Goal: Task Accomplishment & Management: Use online tool/utility

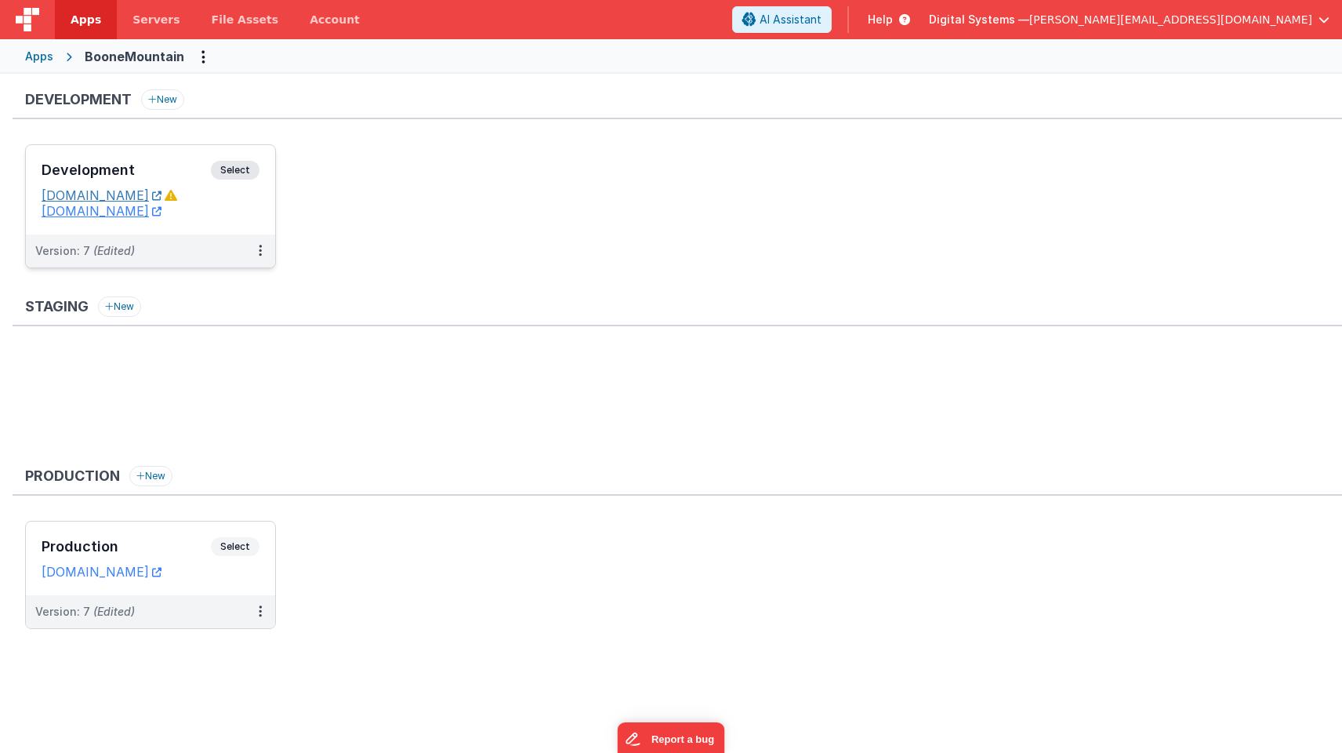
click at [162, 198] on link "[DOMAIN_NAME]" at bounding box center [102, 195] width 120 height 16
click at [100, 194] on link "[DOMAIN_NAME]" at bounding box center [102, 195] width 120 height 16
click at [177, 194] on icon at bounding box center [171, 195] width 13 height 13
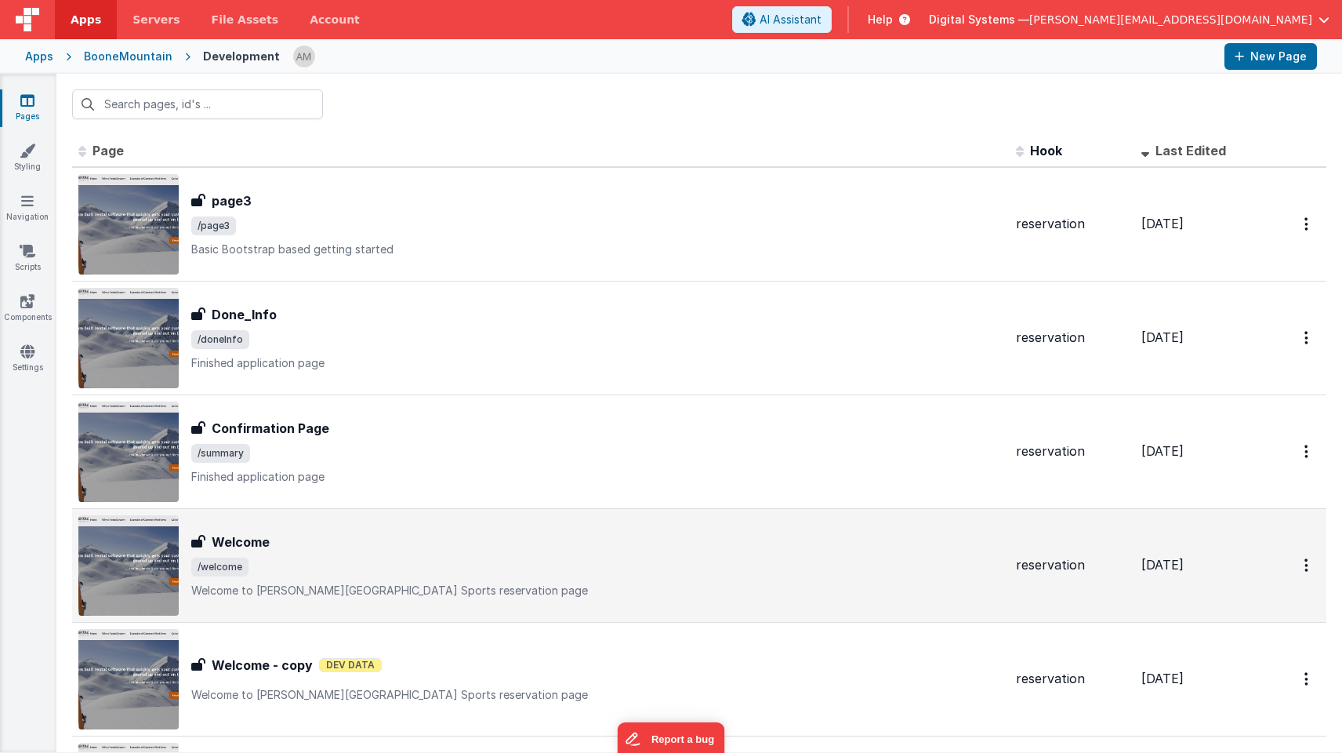
click at [342, 536] on div "Welcome" at bounding box center [597, 541] width 812 height 19
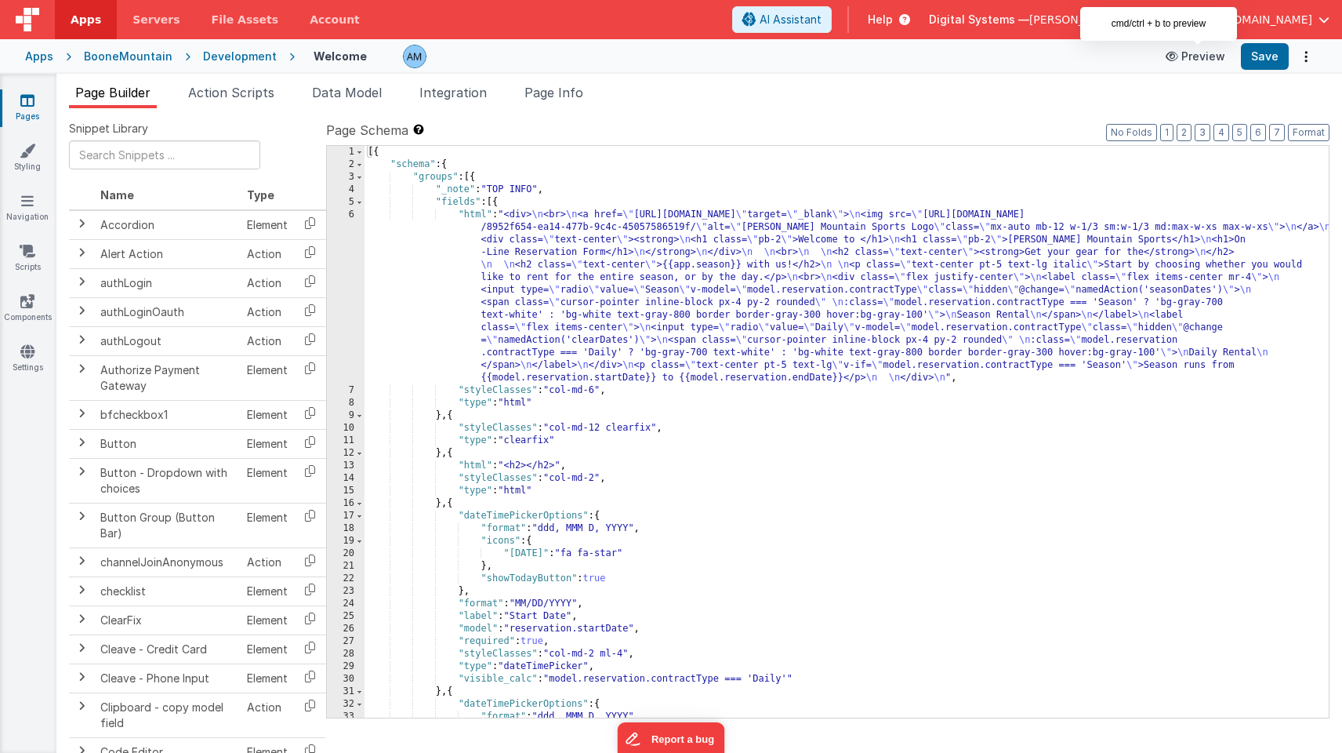
click at [1198, 54] on button "Preview" at bounding box center [1195, 56] width 78 height 25
click at [211, 55] on div "Development" at bounding box center [240, 57] width 74 height 16
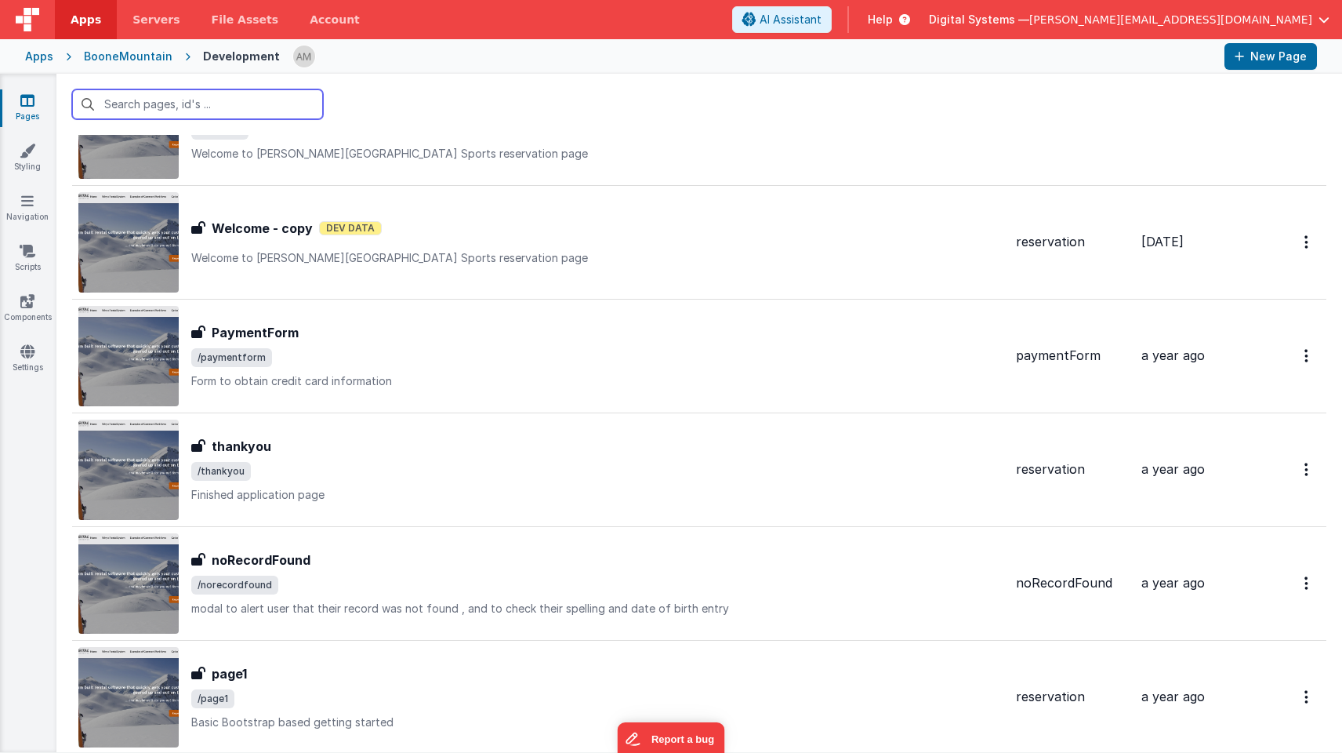
scroll to position [437, 0]
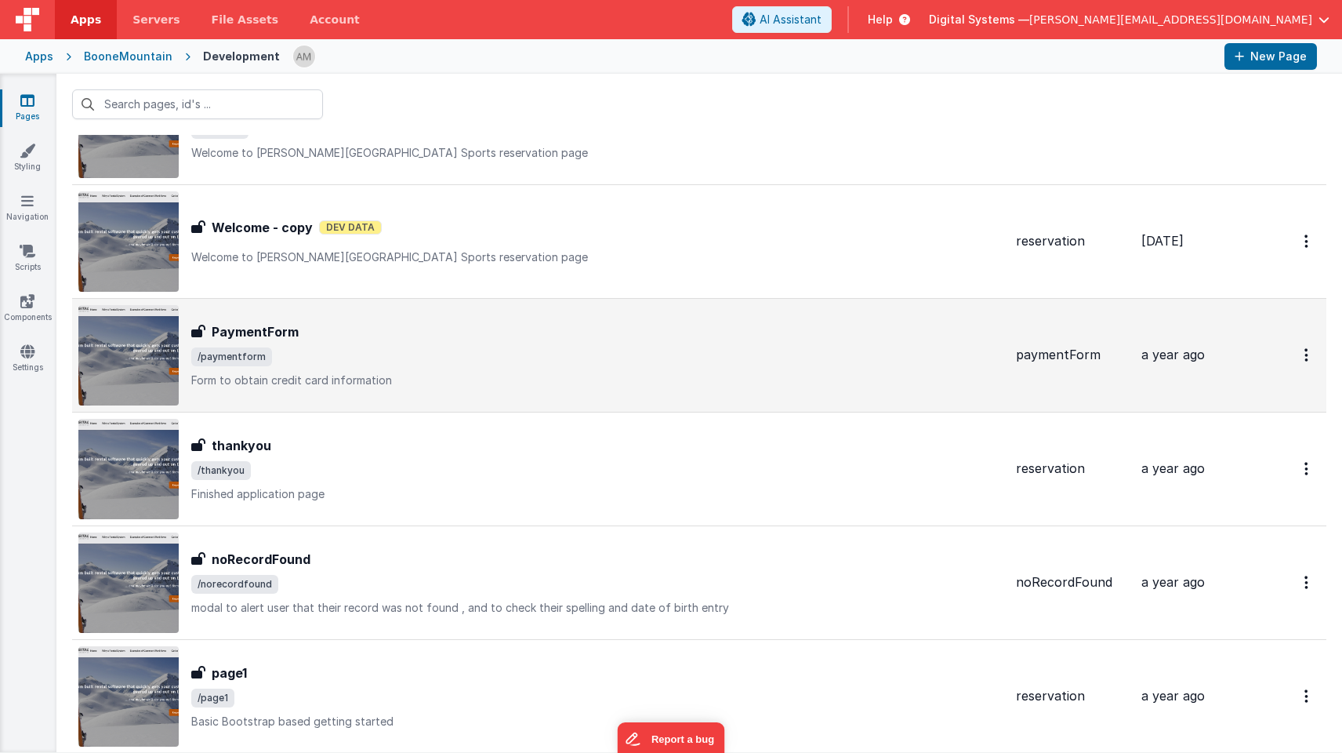
click at [367, 365] on span "/paymentform" at bounding box center [597, 356] width 812 height 19
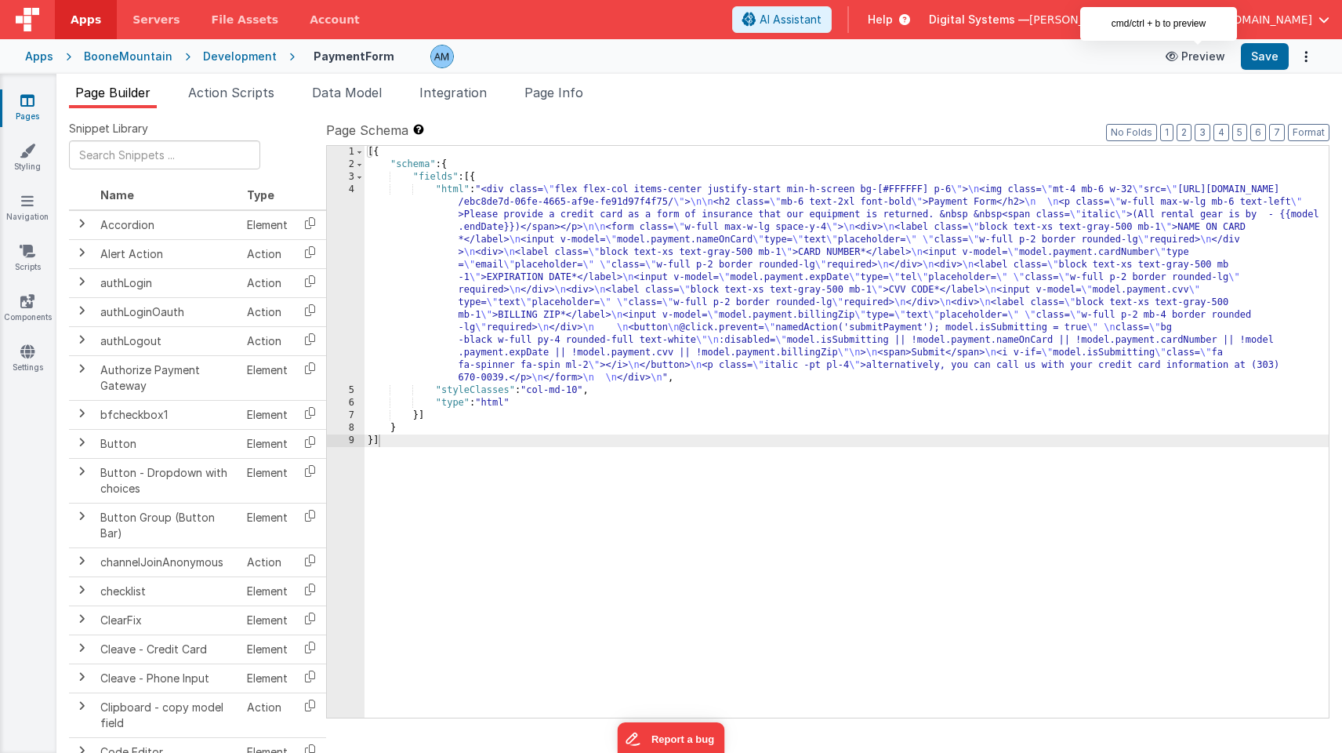
click at [1225, 62] on button "Preview" at bounding box center [1195, 56] width 78 height 25
click at [350, 206] on div "4" at bounding box center [346, 283] width 38 height 201
click at [347, 188] on div "4" at bounding box center [346, 283] width 38 height 201
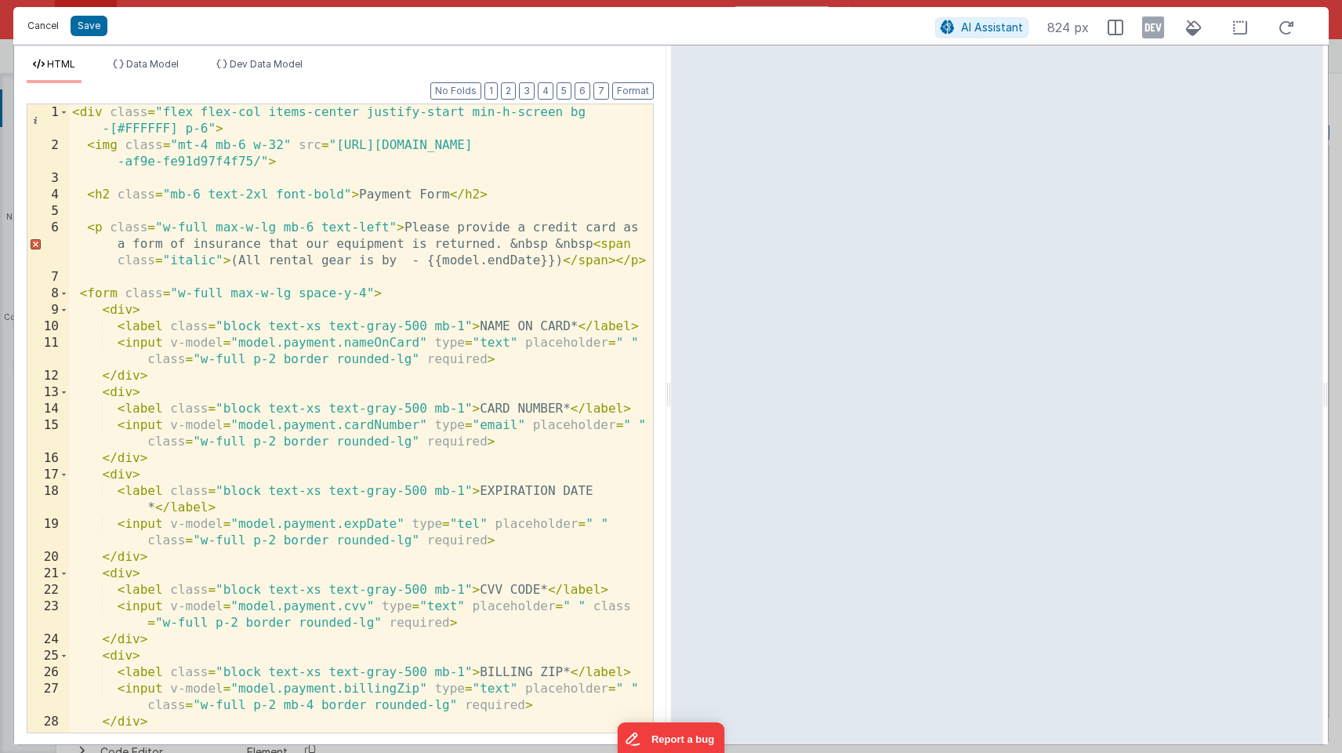
click at [39, 27] on button "Cancel" at bounding box center [43, 26] width 47 height 22
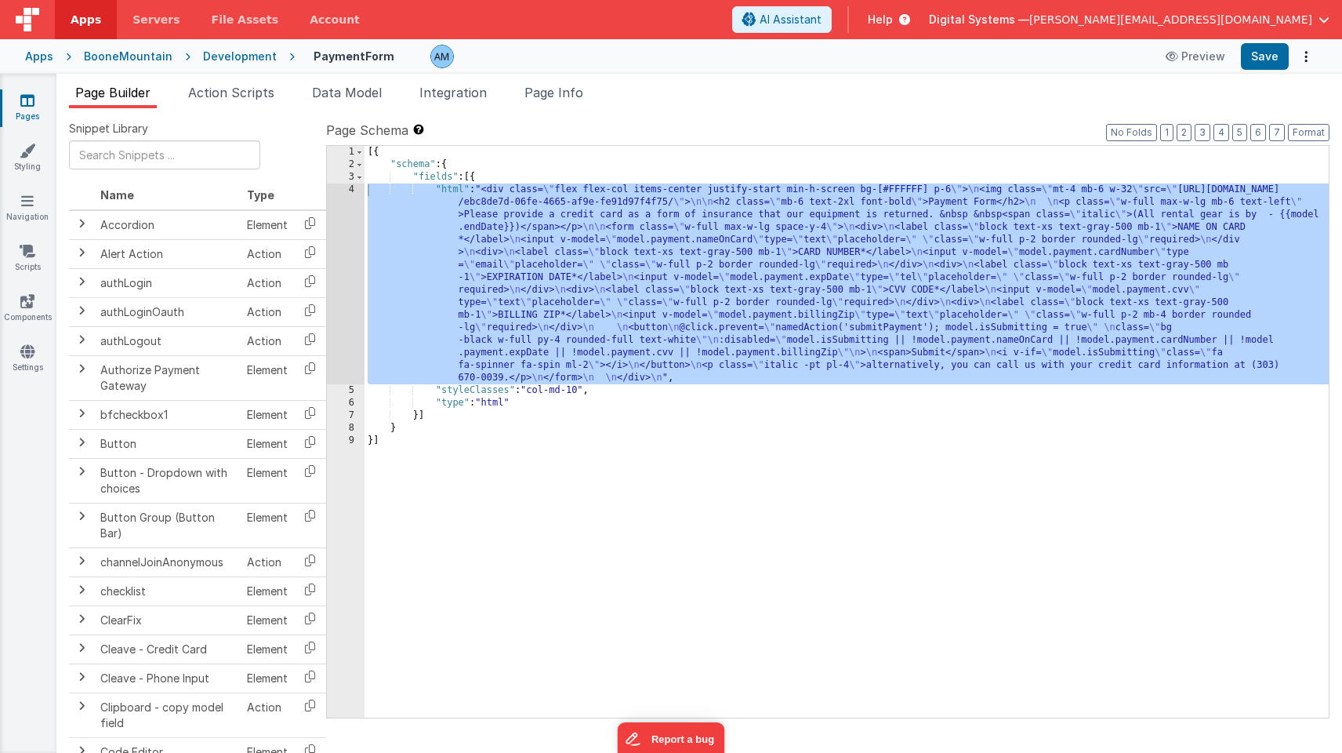
click at [146, 55] on div "BooneMountain" at bounding box center [128, 57] width 89 height 16
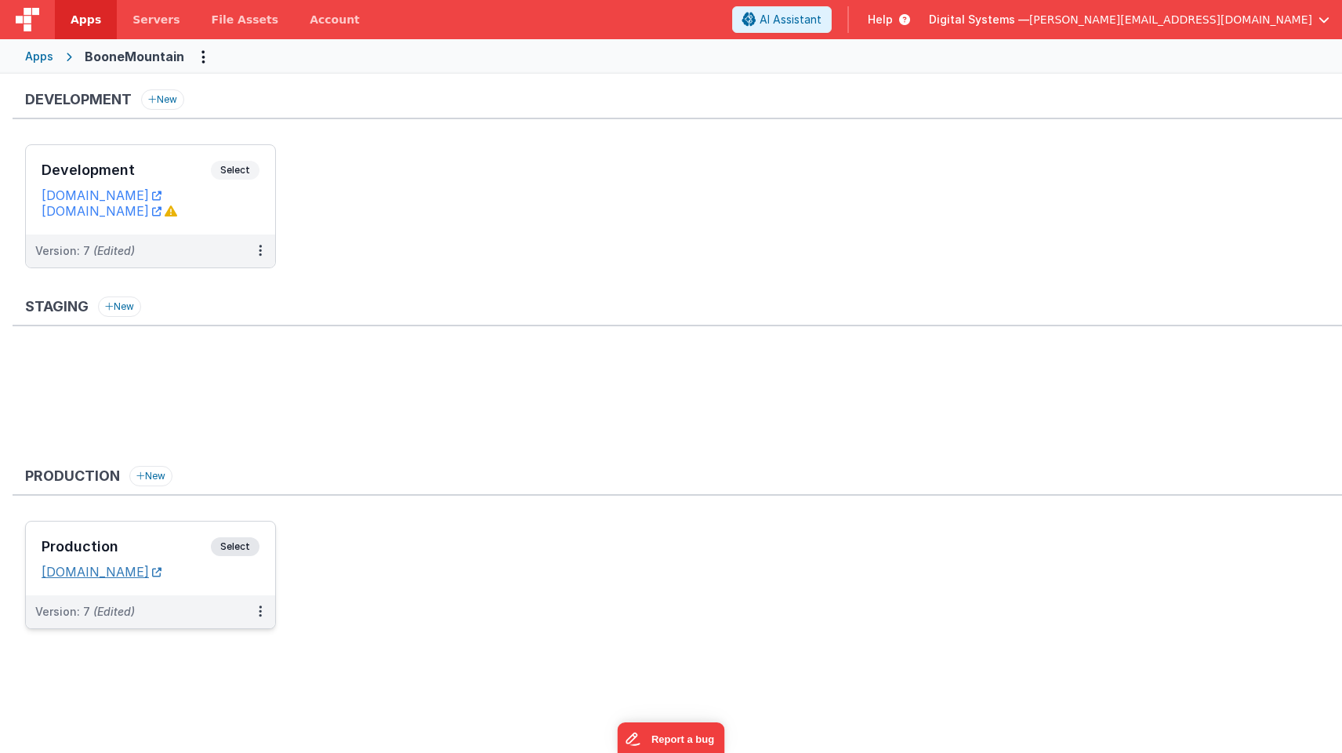
click at [108, 572] on link "[DOMAIN_NAME]" at bounding box center [102, 572] width 120 height 16
click at [254, 547] on span "Select" at bounding box center [235, 546] width 49 height 19
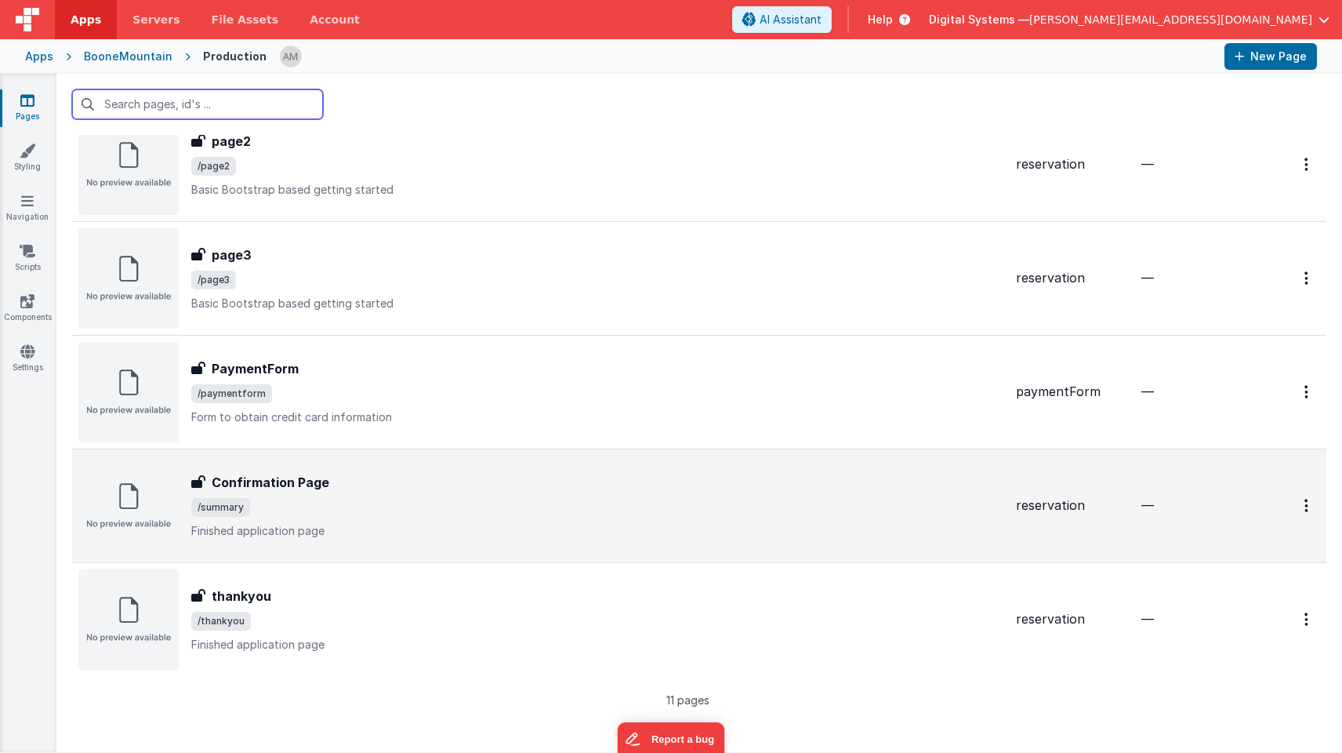
scroll to position [741, 0]
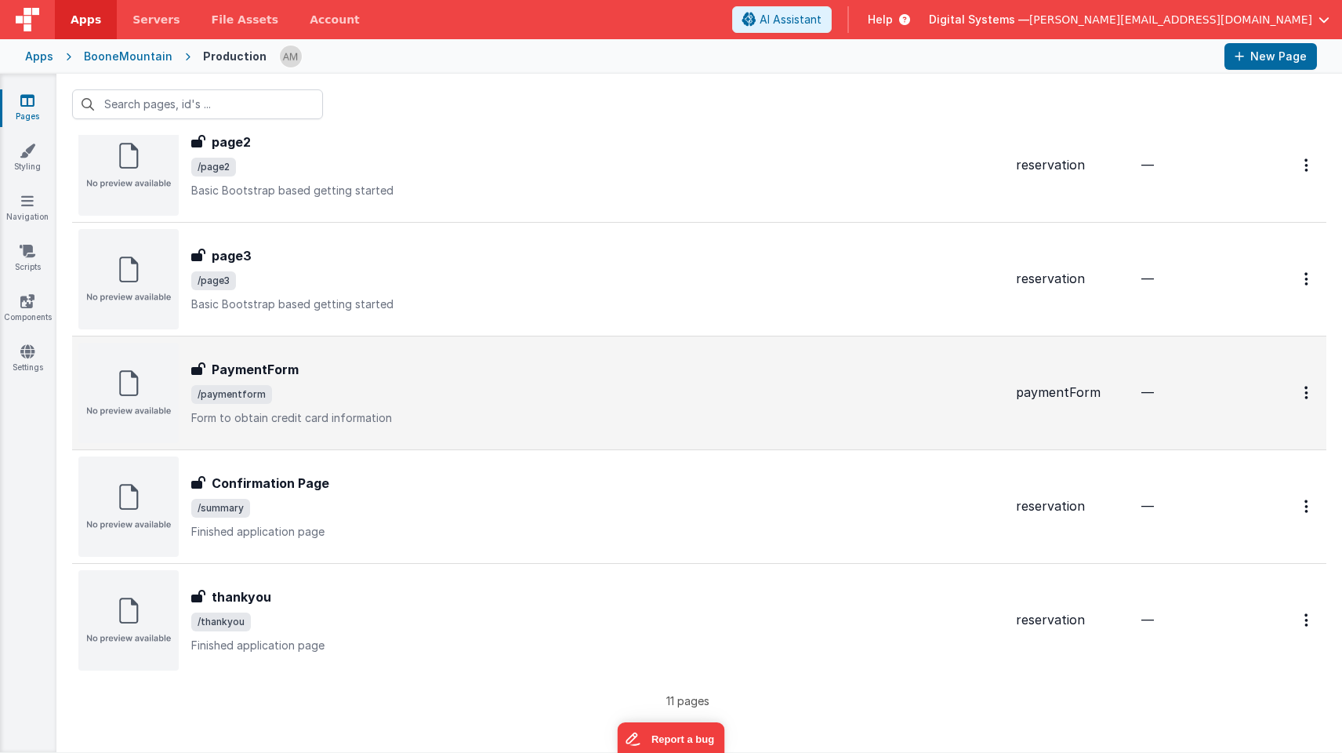
click at [319, 401] on span "/paymentform" at bounding box center [597, 394] width 812 height 19
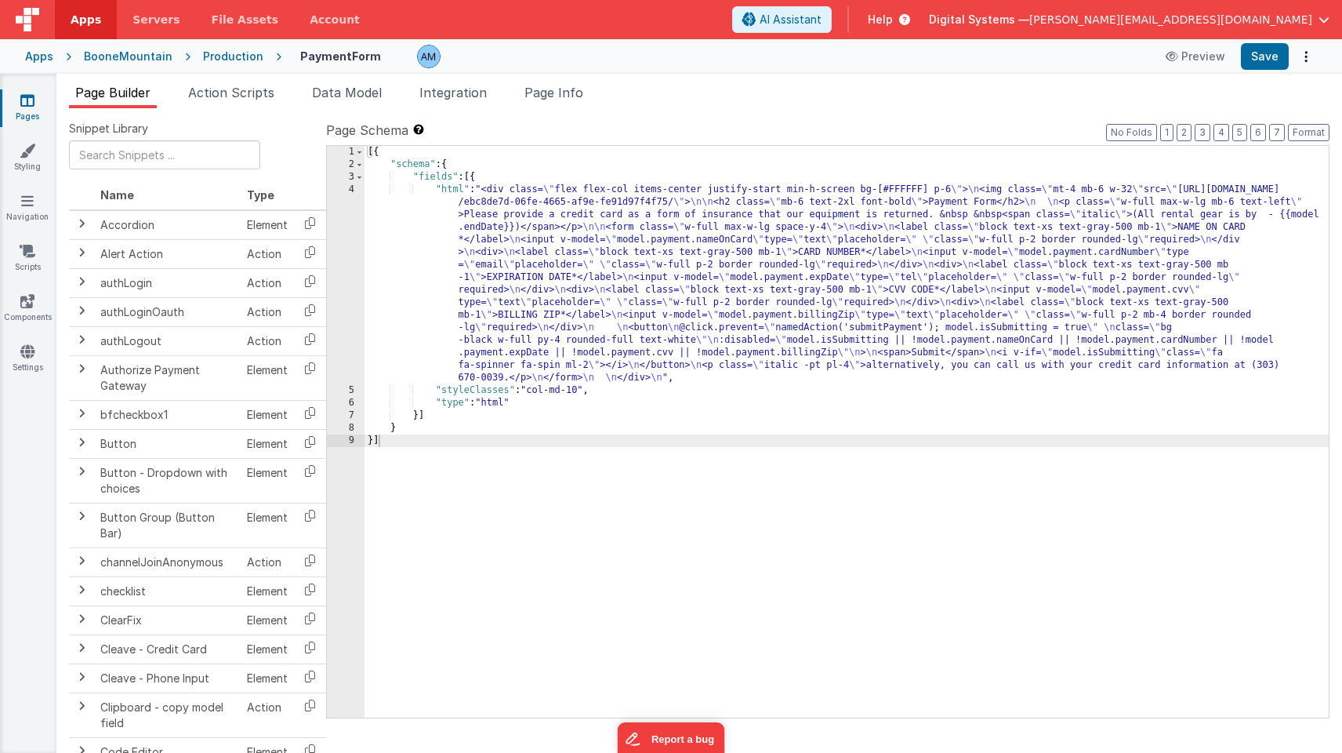
click at [344, 192] on div "4" at bounding box center [346, 283] width 38 height 201
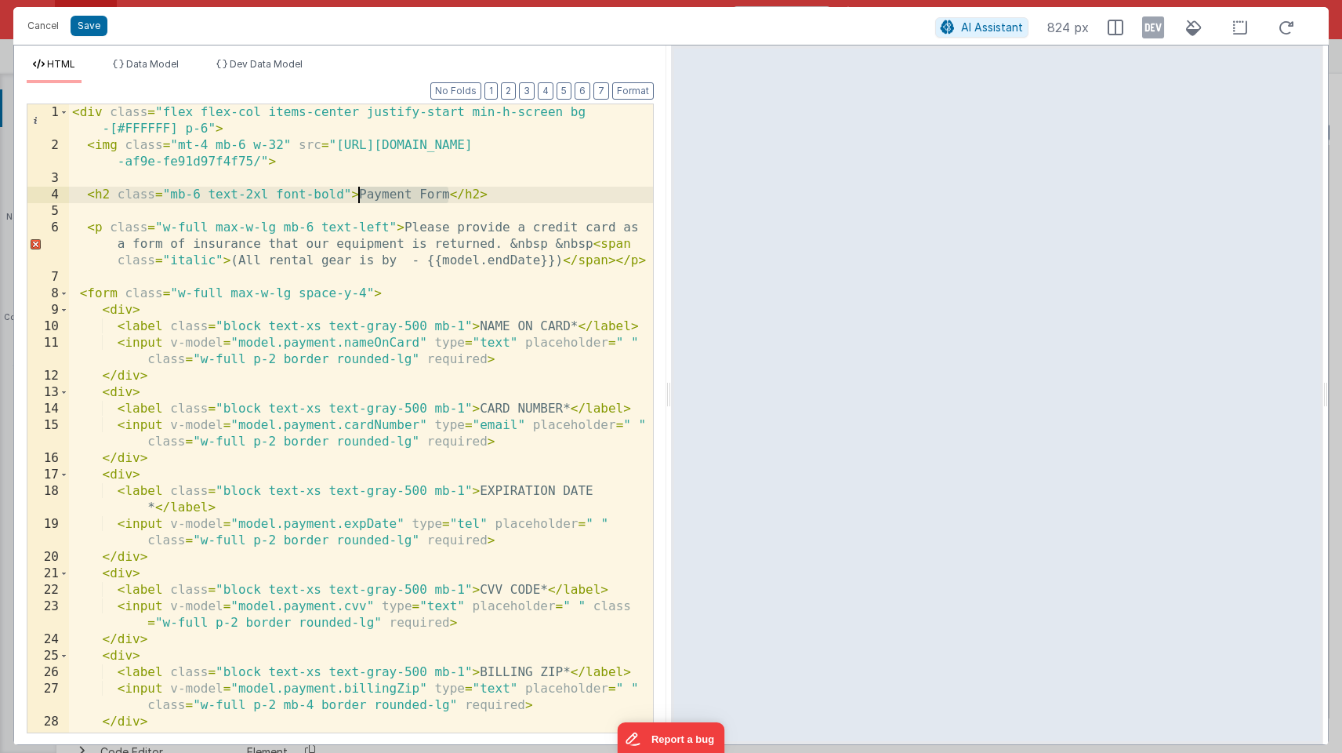
drag, startPoint x: 448, startPoint y: 198, endPoint x: 355, endPoint y: 201, distance: 93.3
click at [355, 201] on div "< div class = "flex flex-col items-center justify-start min-h-screen bg -[#FFFF…" at bounding box center [361, 442] width 584 height 677
click at [88, 31] on button "Save" at bounding box center [89, 26] width 37 height 20
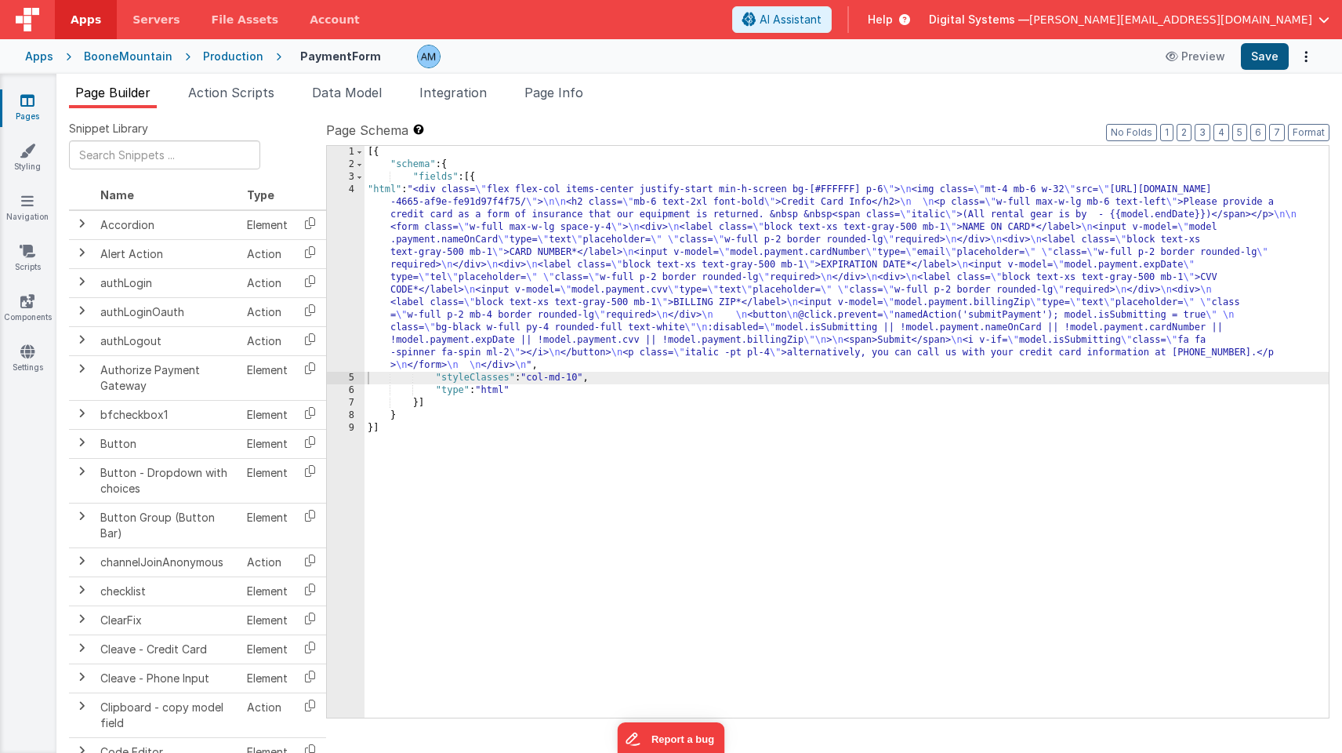
click at [1264, 67] on button "Save" at bounding box center [1265, 56] width 48 height 27
click at [43, 56] on div "Apps" at bounding box center [39, 57] width 28 height 16
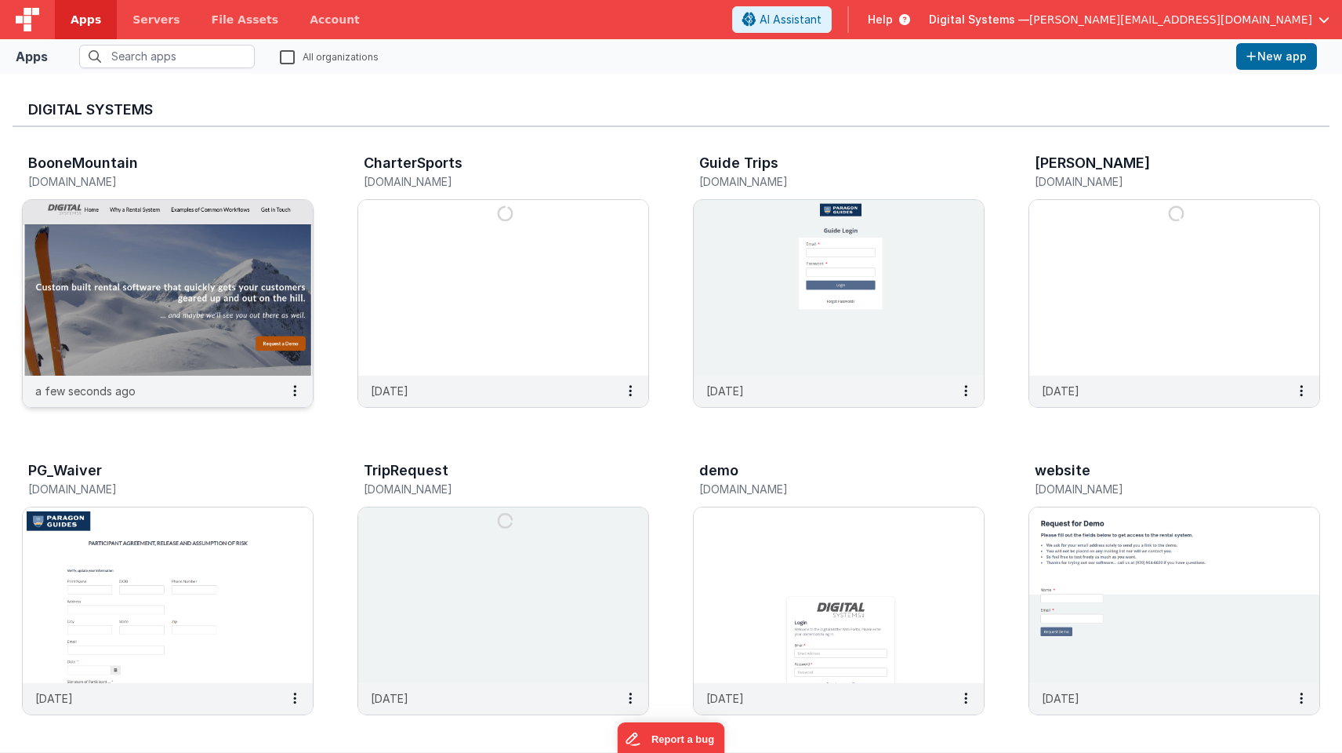
click at [209, 256] on img at bounding box center [168, 288] width 290 height 176
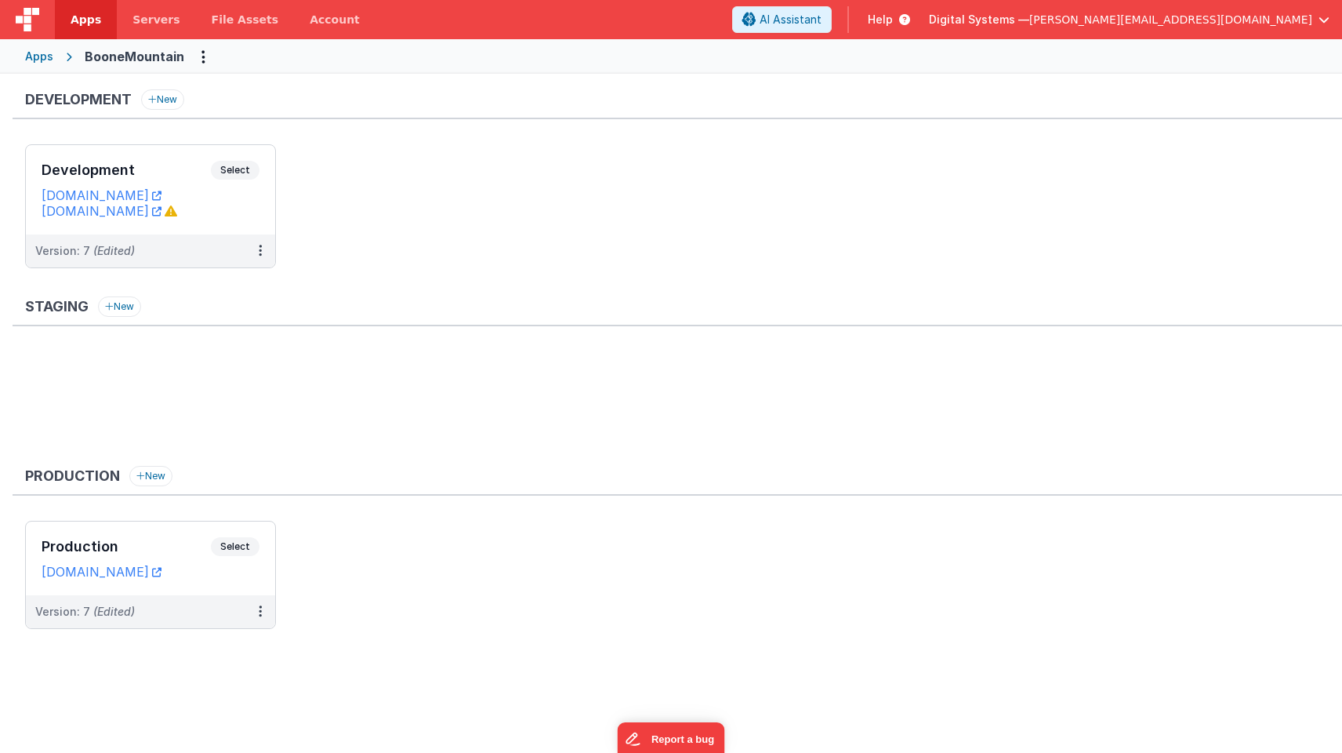
click at [53, 50] on div "Apps BooneMountain" at bounding box center [671, 56] width 1342 height 34
click at [49, 56] on div "Apps" at bounding box center [39, 57] width 28 height 16
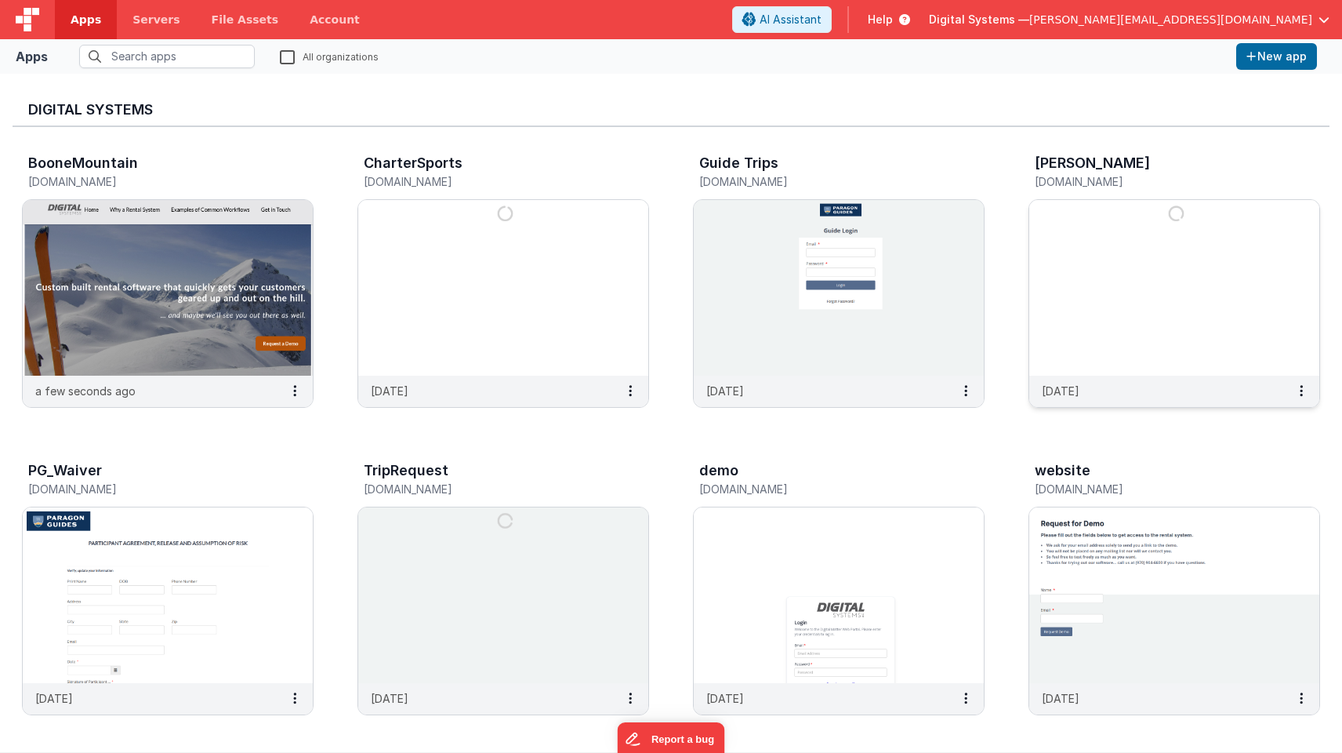
click at [1168, 274] on img at bounding box center [1174, 288] width 290 height 176
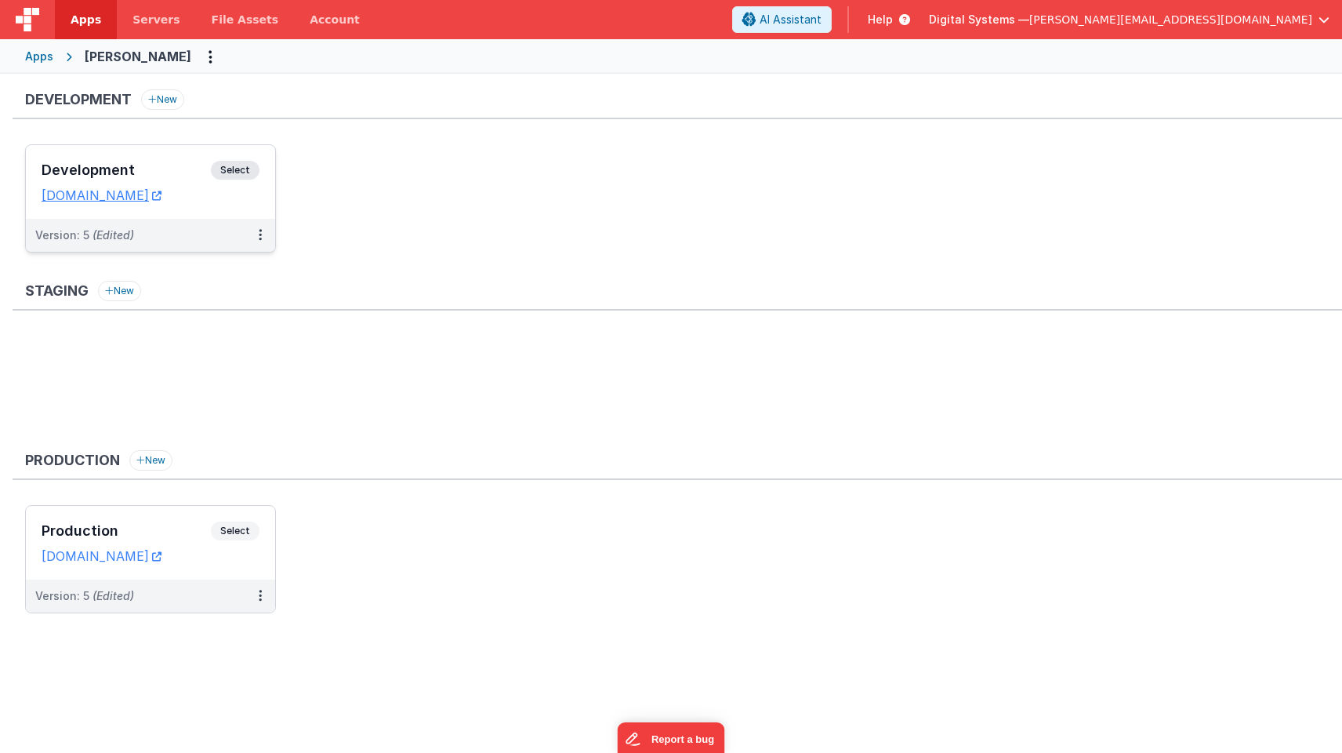
click at [244, 173] on span "Select" at bounding box center [235, 170] width 49 height 19
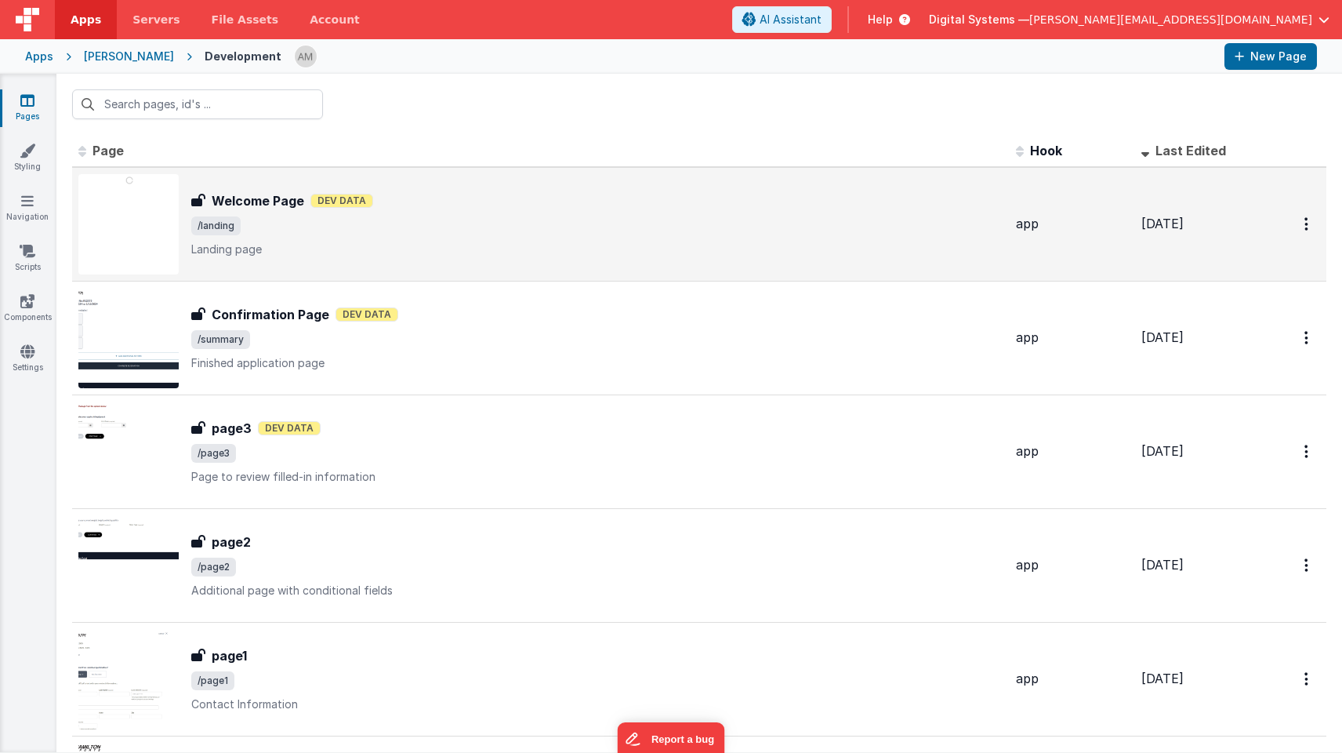
click at [251, 224] on span "/landing" at bounding box center [597, 225] width 812 height 19
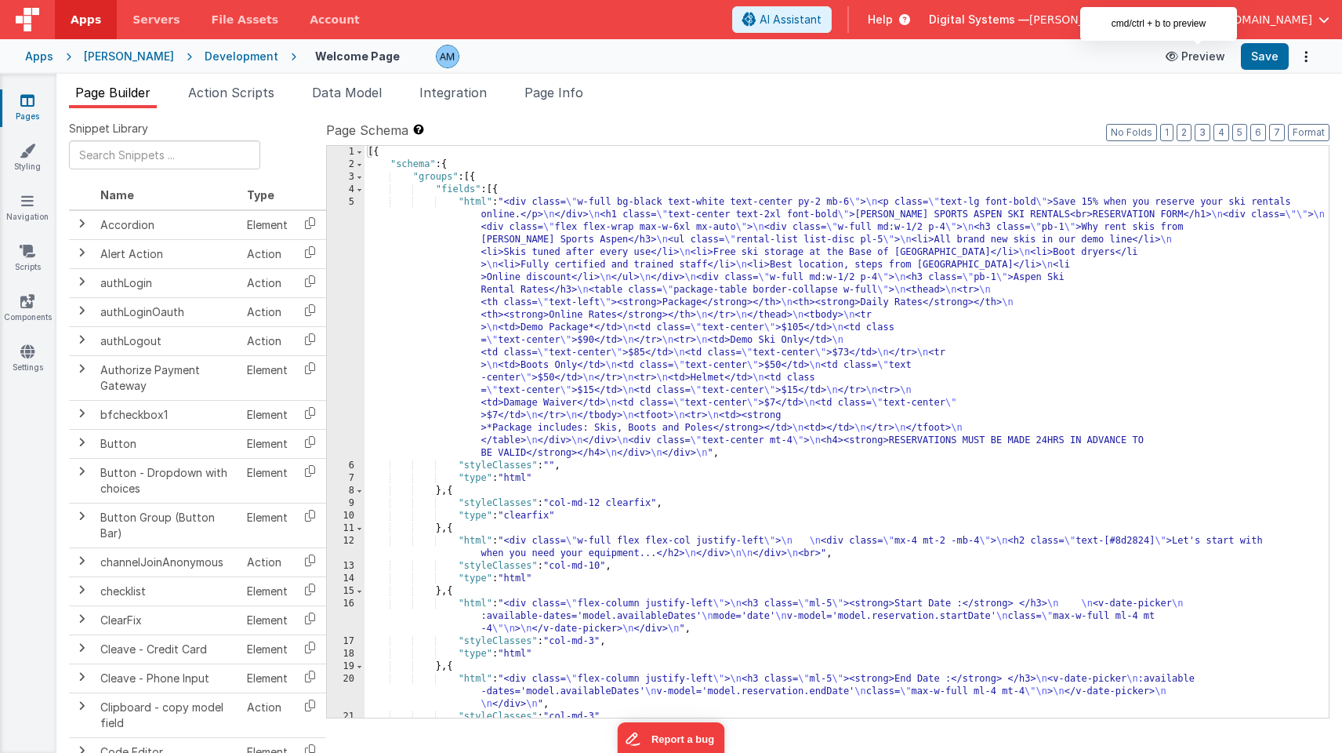
click at [1203, 60] on button "Preview" at bounding box center [1195, 56] width 78 height 25
click at [98, 59] on div "[PERSON_NAME]" at bounding box center [129, 57] width 90 height 16
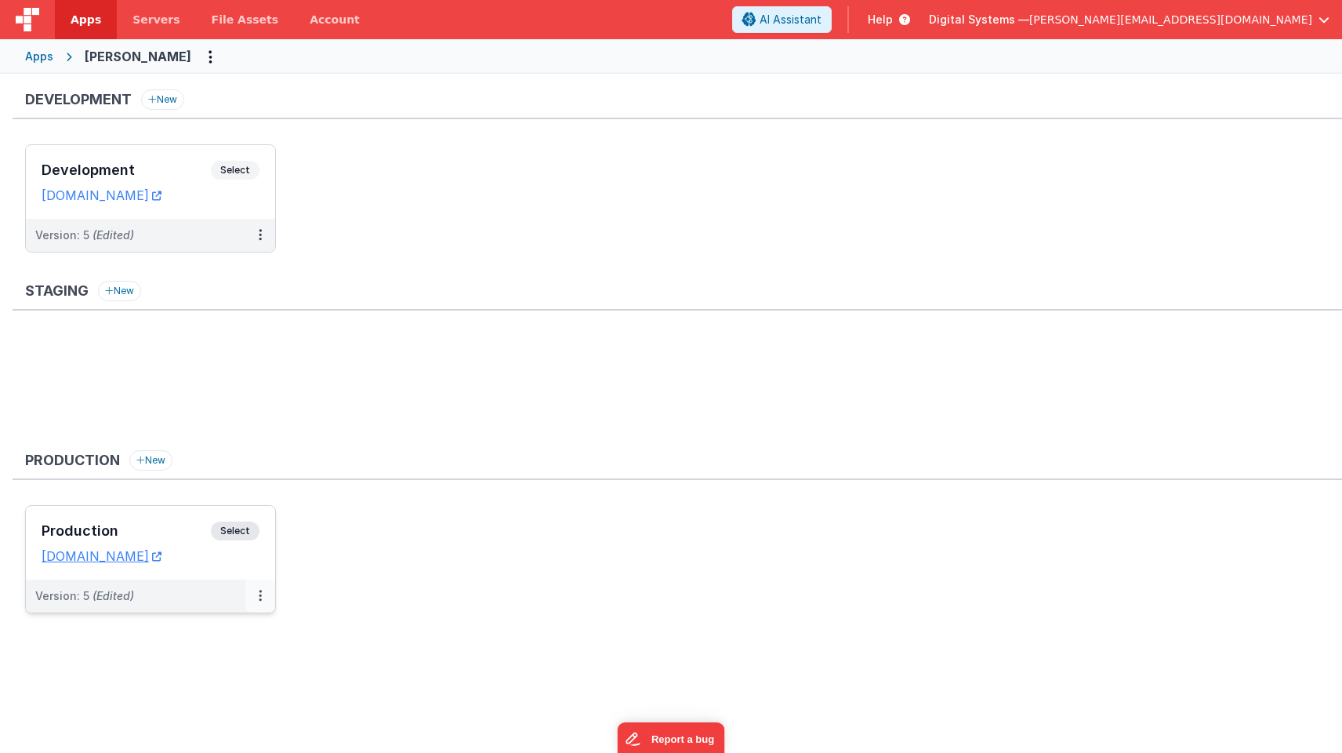
click at [262, 587] on button at bounding box center [260, 595] width 30 height 33
click at [223, 651] on link "Open Helper" at bounding box center [206, 659] width 138 height 28
click at [260, 234] on div at bounding box center [671, 376] width 1342 height 753
click at [260, 234] on icon at bounding box center [260, 234] width 3 height 1
click at [203, 294] on span "Open Helper" at bounding box center [203, 298] width 69 height 13
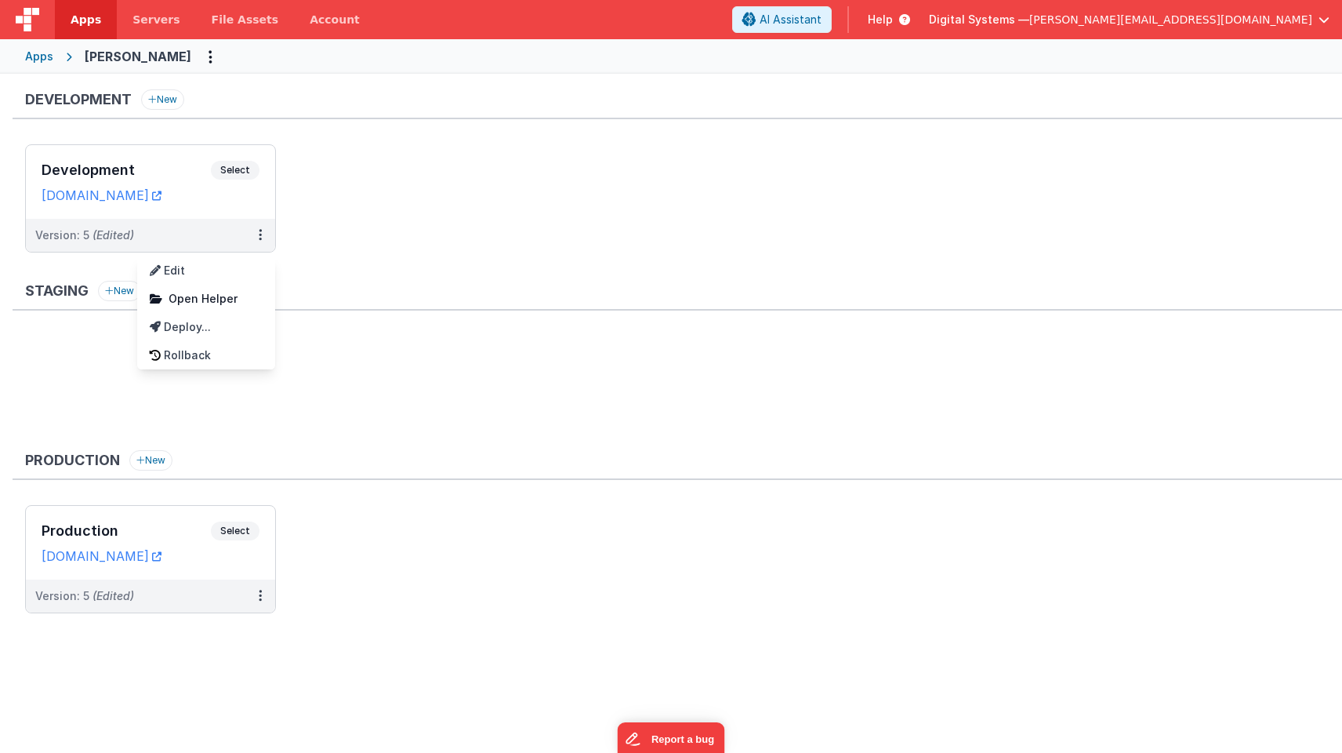
click at [166, 202] on div at bounding box center [671, 376] width 1342 height 753
click at [241, 172] on span "Select" at bounding box center [235, 170] width 49 height 19
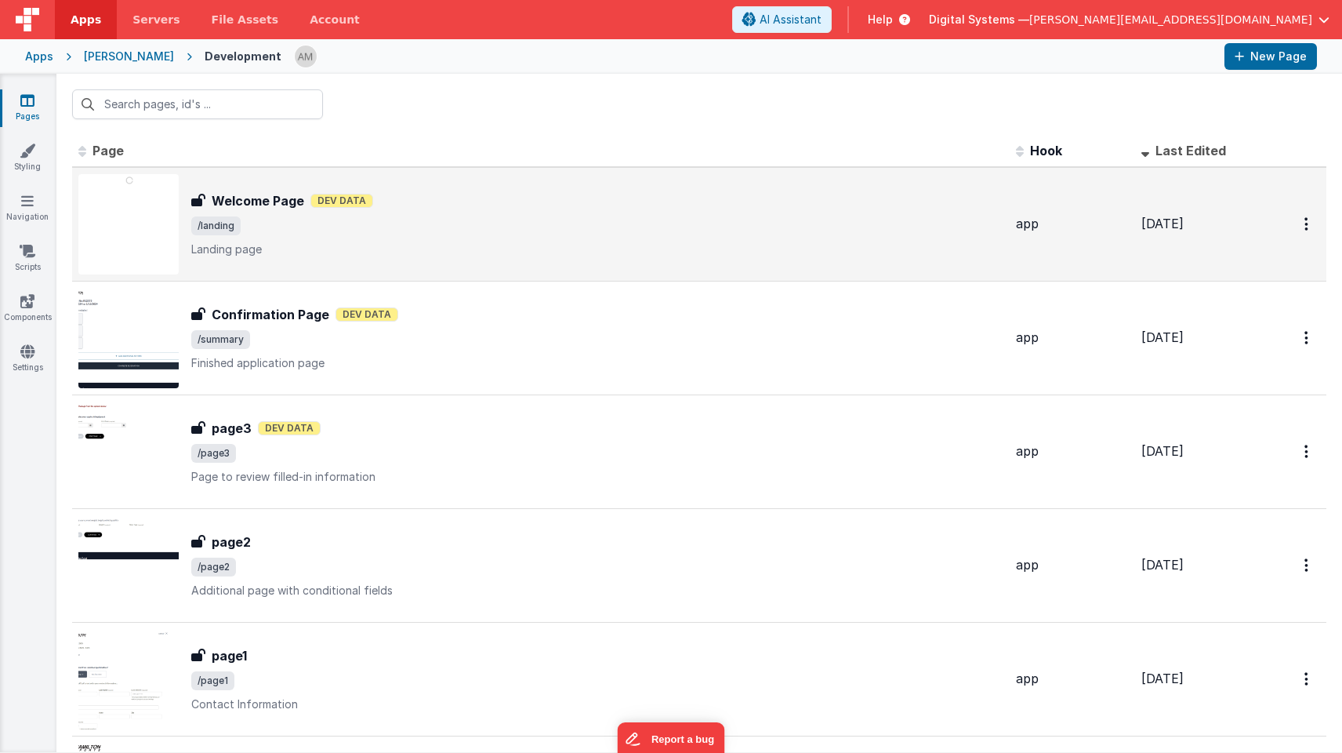
click at [403, 256] on p "Landing page" at bounding box center [597, 249] width 812 height 16
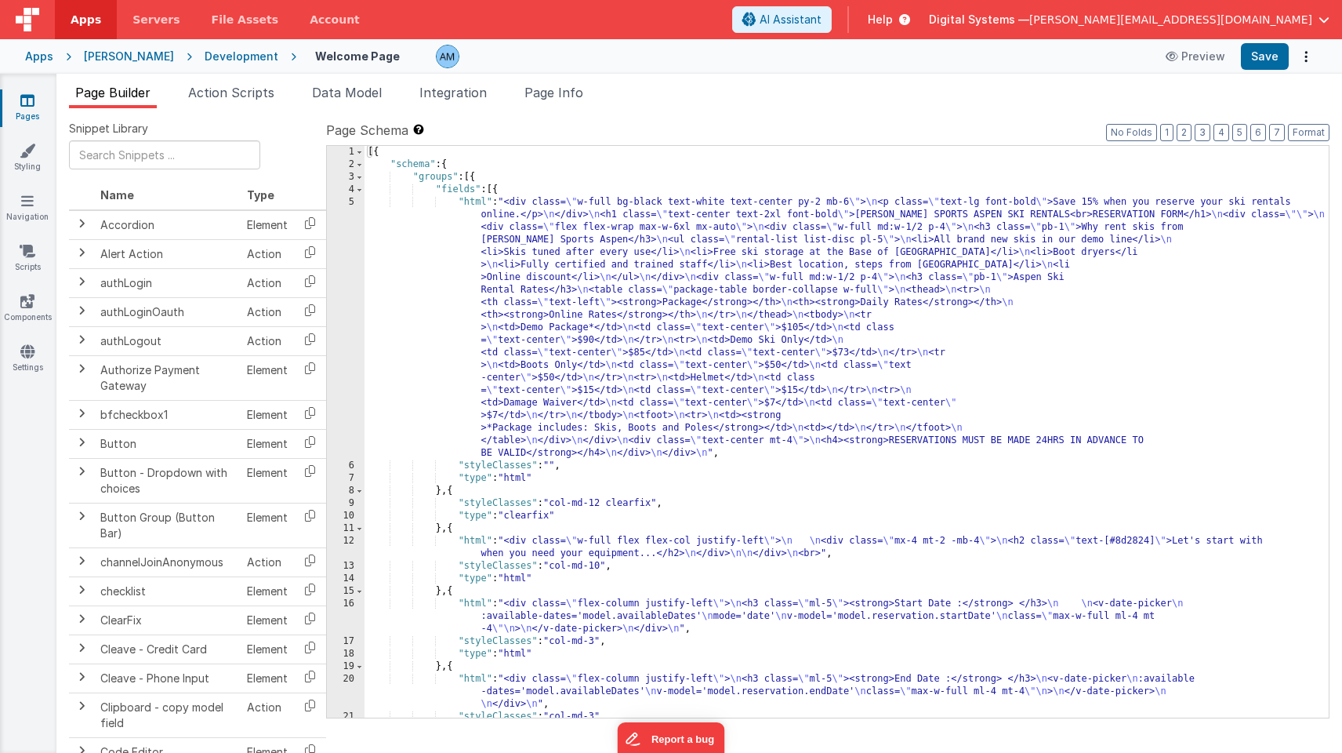
click at [1204, 42] on body "Apps Servers File Assets Account Some FUTURE Slot AI Assistant Help Digital Sys…" at bounding box center [671, 376] width 1342 height 753
click at [1204, 56] on button "Preview" at bounding box center [1195, 56] width 78 height 25
click at [538, 147] on div "[{ "schema" : { "groups" : [{ "fields" : [{ "html" : "<div class= \" w-full bg-…" at bounding box center [847, 444] width 964 height 597
click at [101, 60] on div "[PERSON_NAME]" at bounding box center [129, 57] width 90 height 16
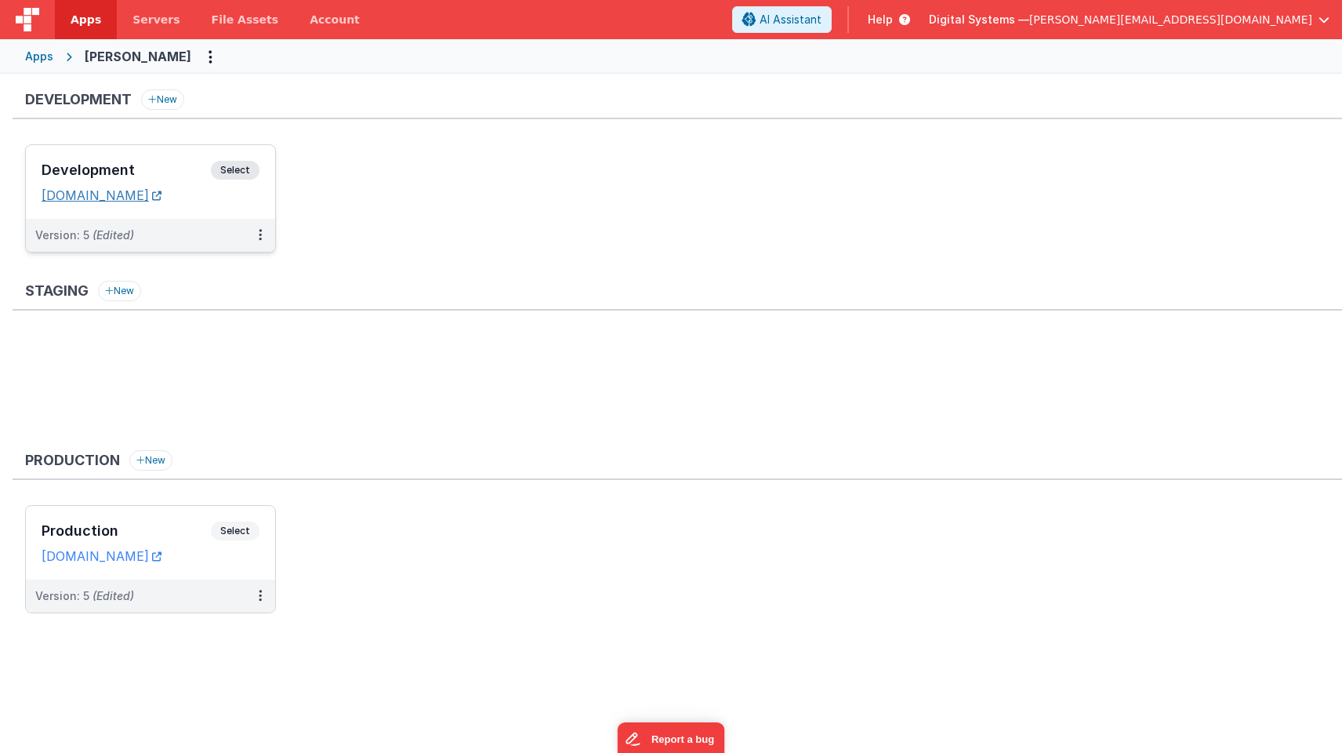
click at [162, 196] on icon at bounding box center [156, 195] width 9 height 1
click at [257, 232] on button at bounding box center [260, 235] width 30 height 33
click at [218, 295] on span "Open Helper" at bounding box center [203, 298] width 69 height 13
click at [358, 446] on div at bounding box center [671, 376] width 1342 height 753
click at [162, 191] on link "[DOMAIN_NAME]" at bounding box center [102, 195] width 120 height 16
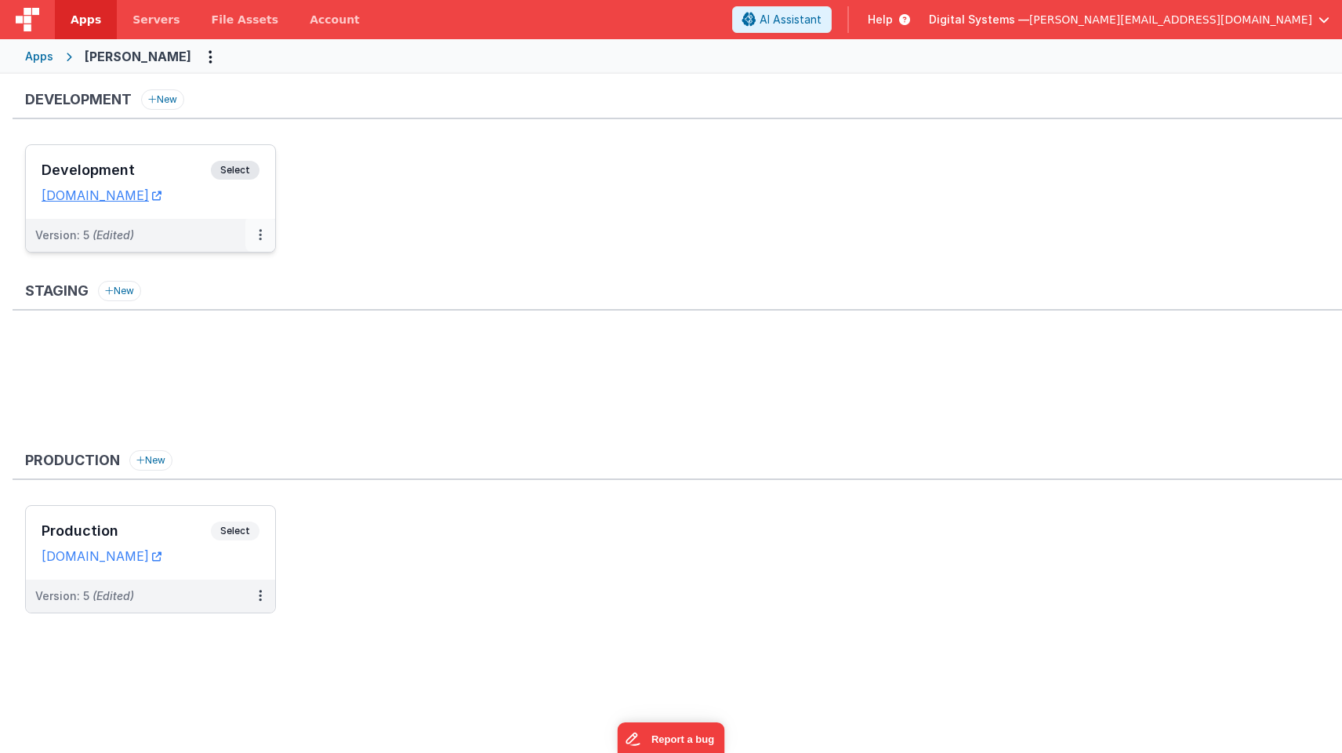
click at [261, 234] on icon at bounding box center [260, 234] width 3 height 1
click at [206, 269] on link "Edit" at bounding box center [206, 270] width 138 height 28
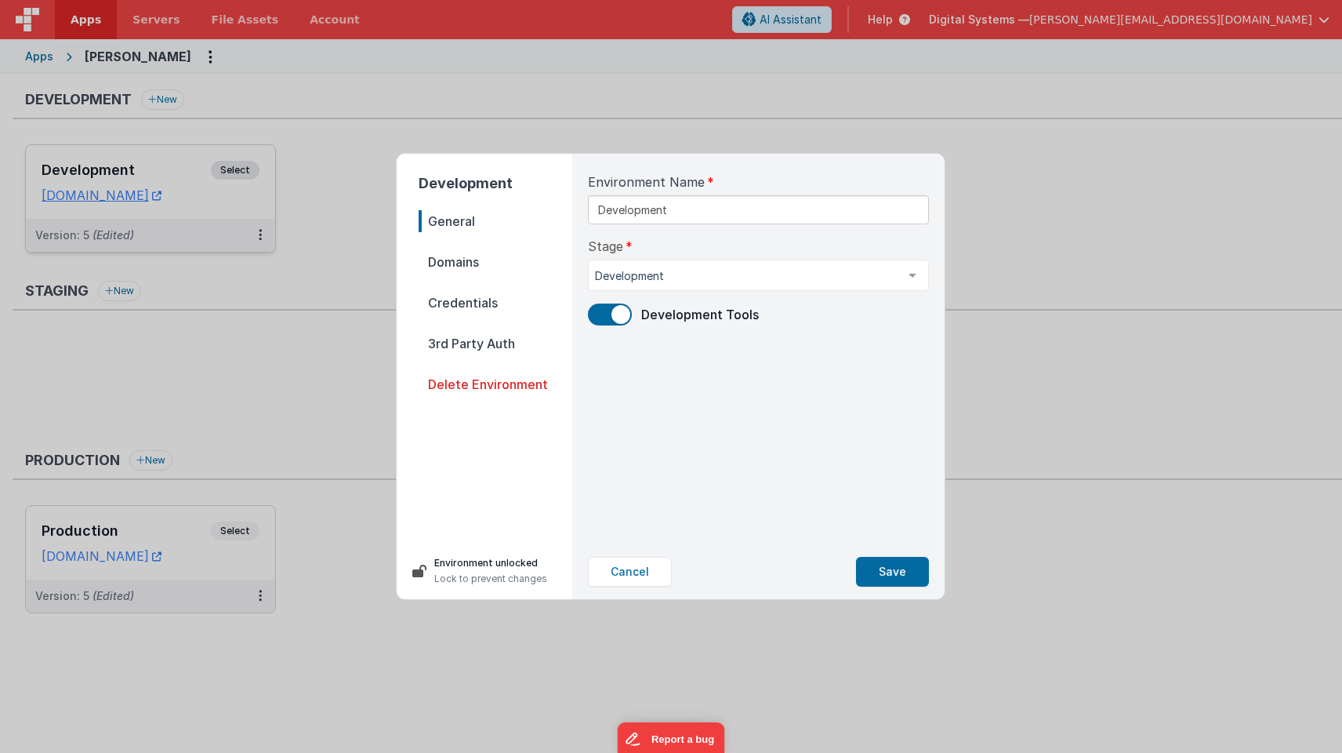
click at [441, 258] on span "Domains" at bounding box center [496, 262] width 154 height 22
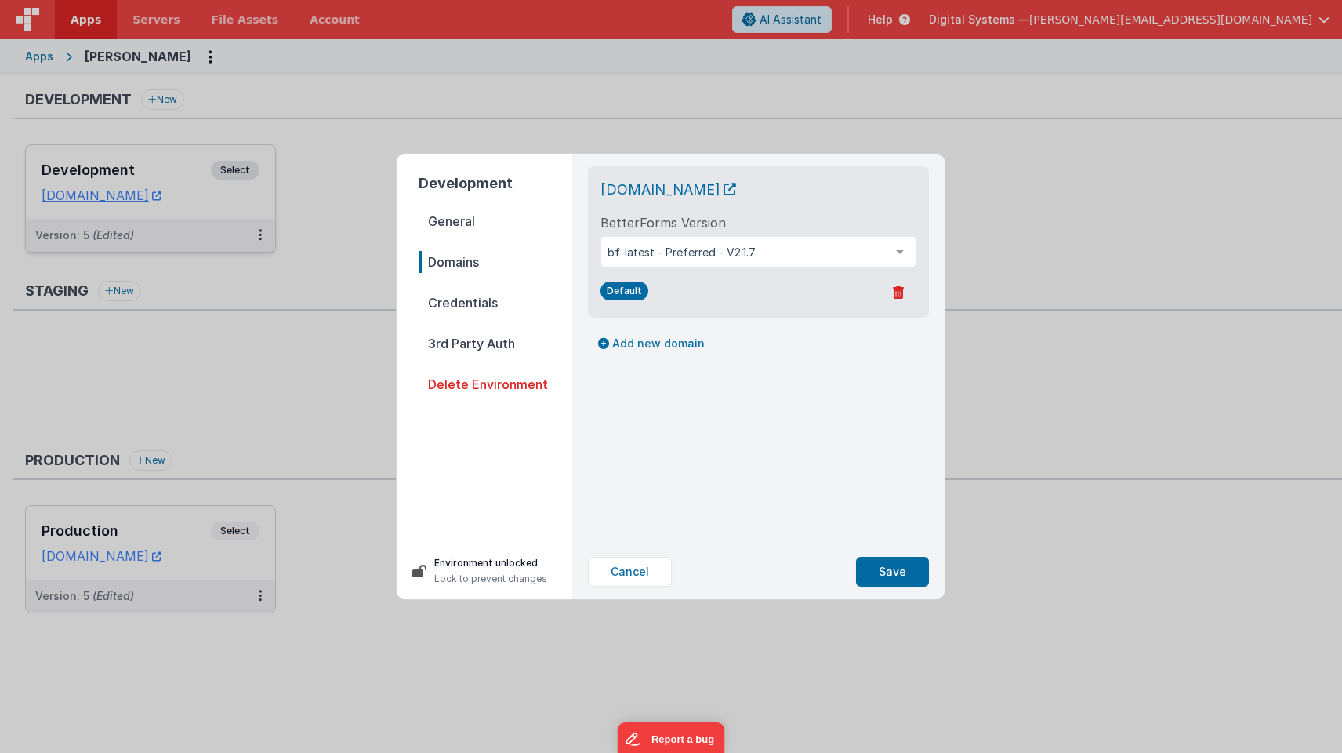
click at [460, 227] on span "General" at bounding box center [496, 221] width 154 height 22
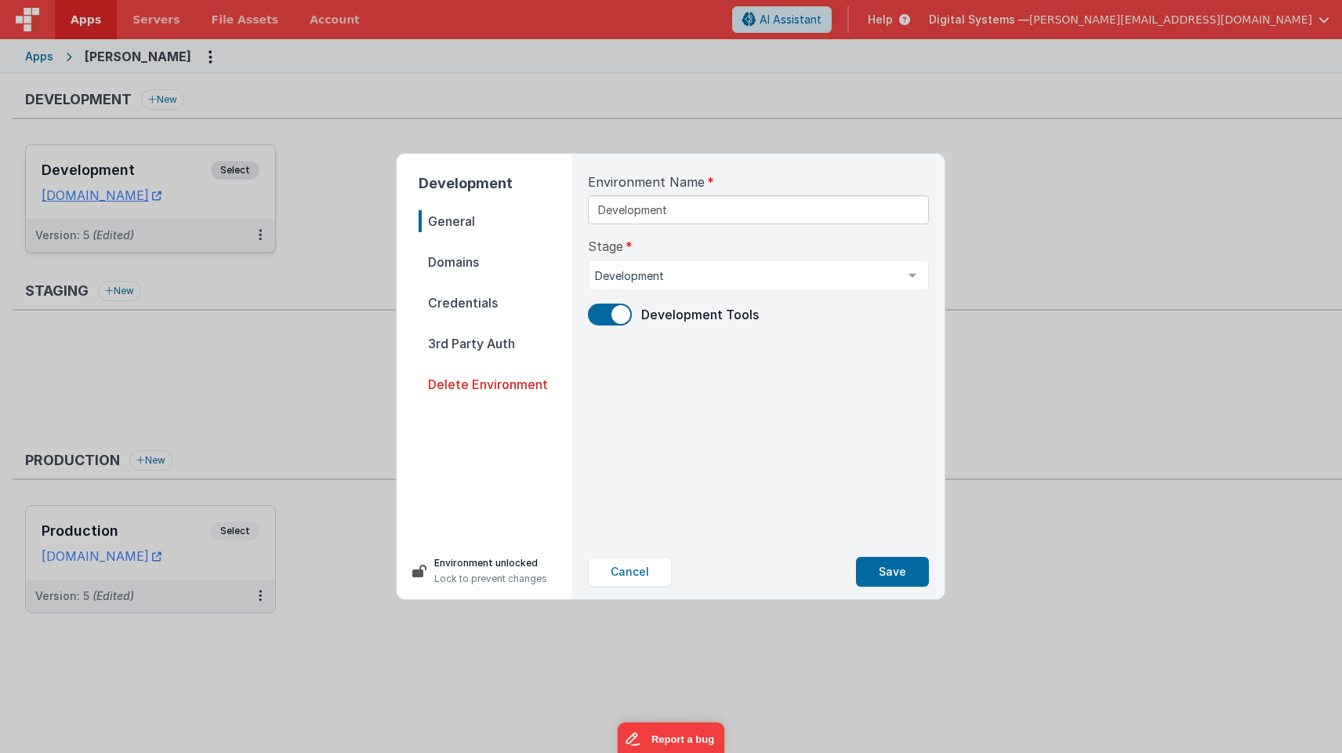
click at [441, 263] on span "Domains" at bounding box center [496, 262] width 154 height 22
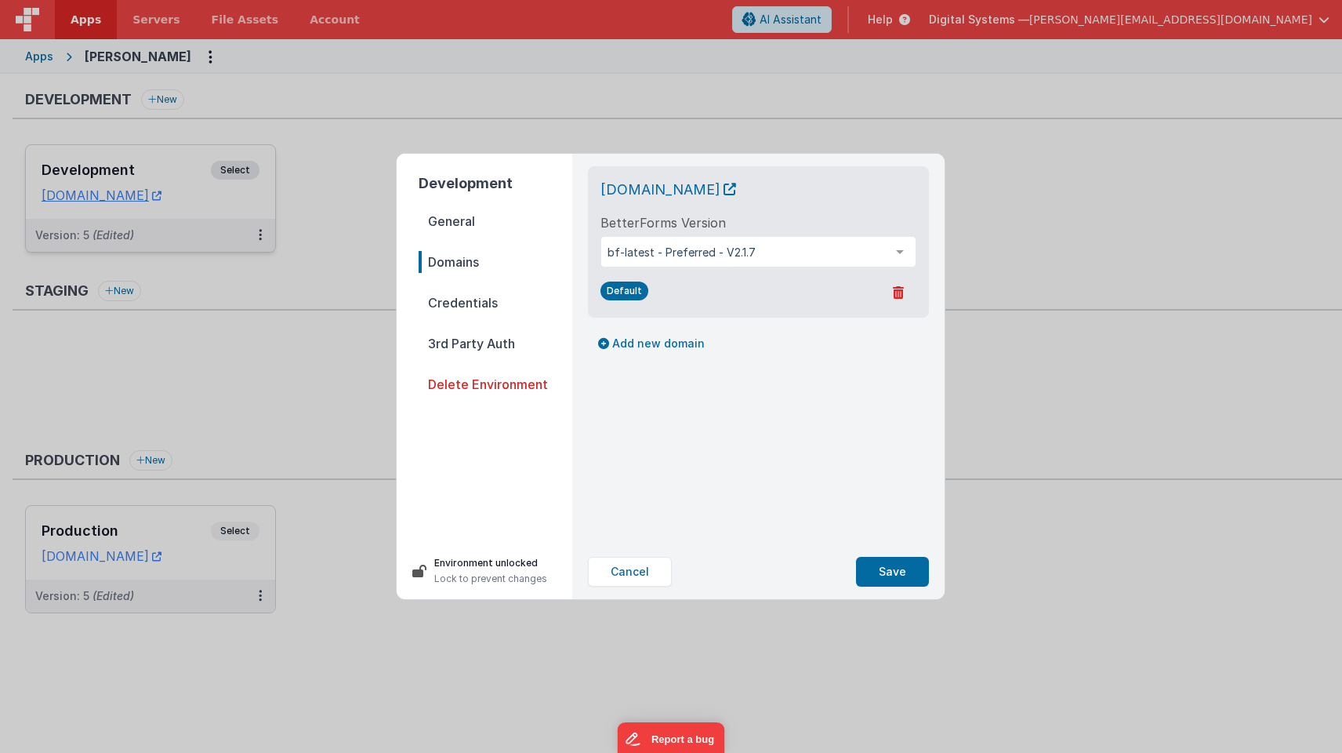
click at [436, 304] on span "Credentials" at bounding box center [496, 303] width 154 height 22
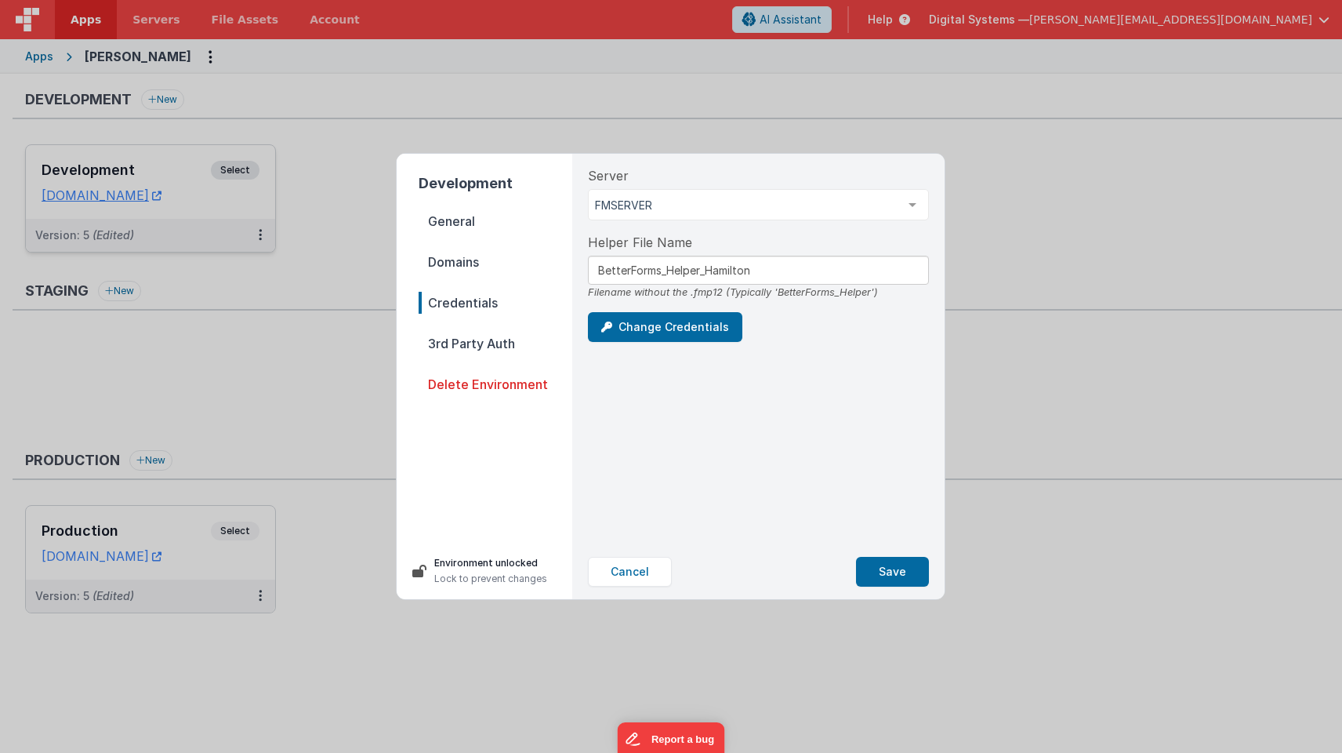
click at [433, 343] on span "3rd Party Auth" at bounding box center [496, 343] width 154 height 22
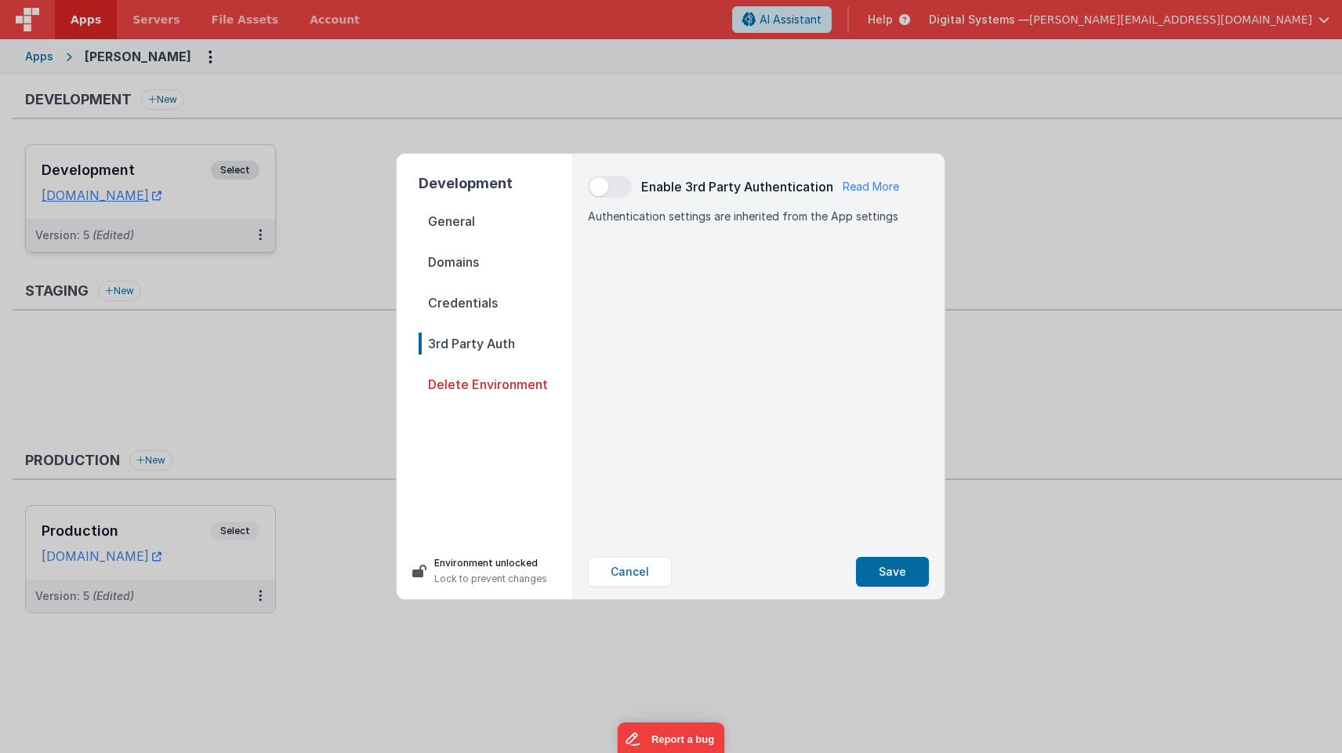
click at [477, 216] on span "General" at bounding box center [496, 221] width 154 height 22
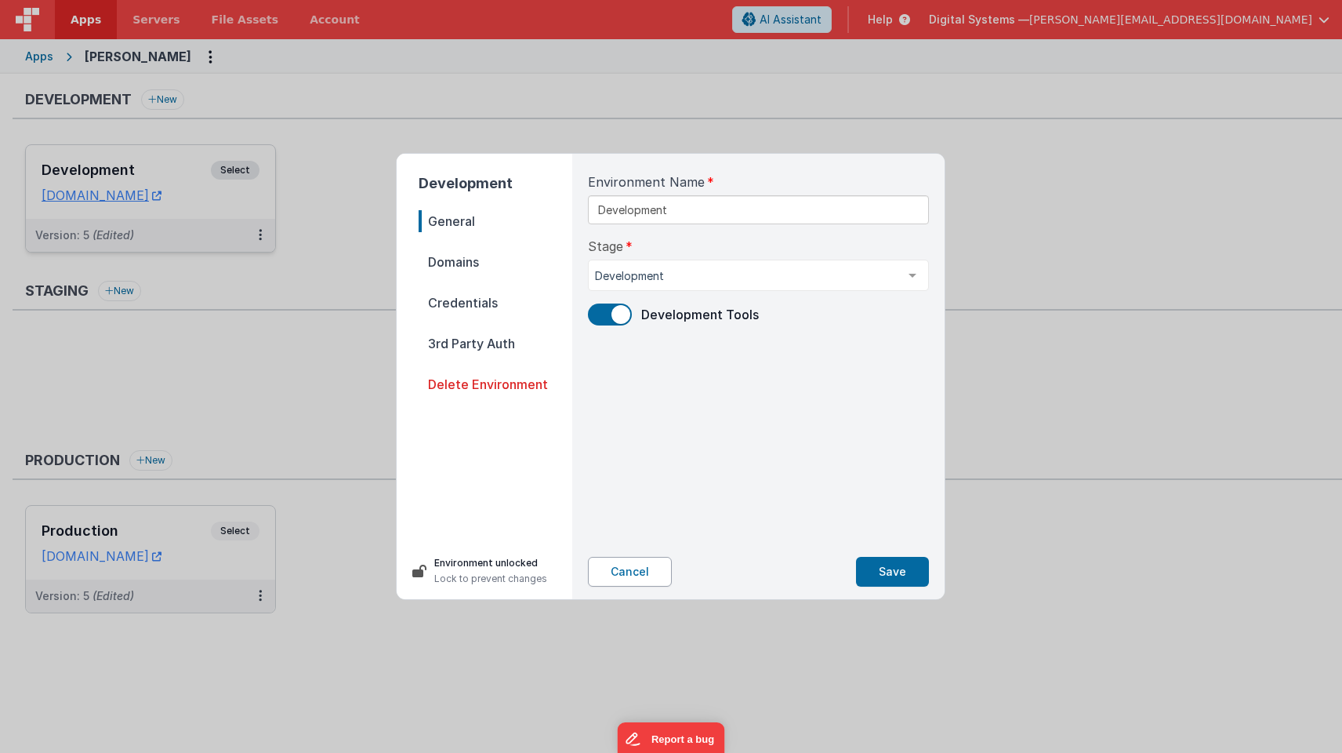
click at [619, 570] on button "Cancel" at bounding box center [630, 572] width 84 height 30
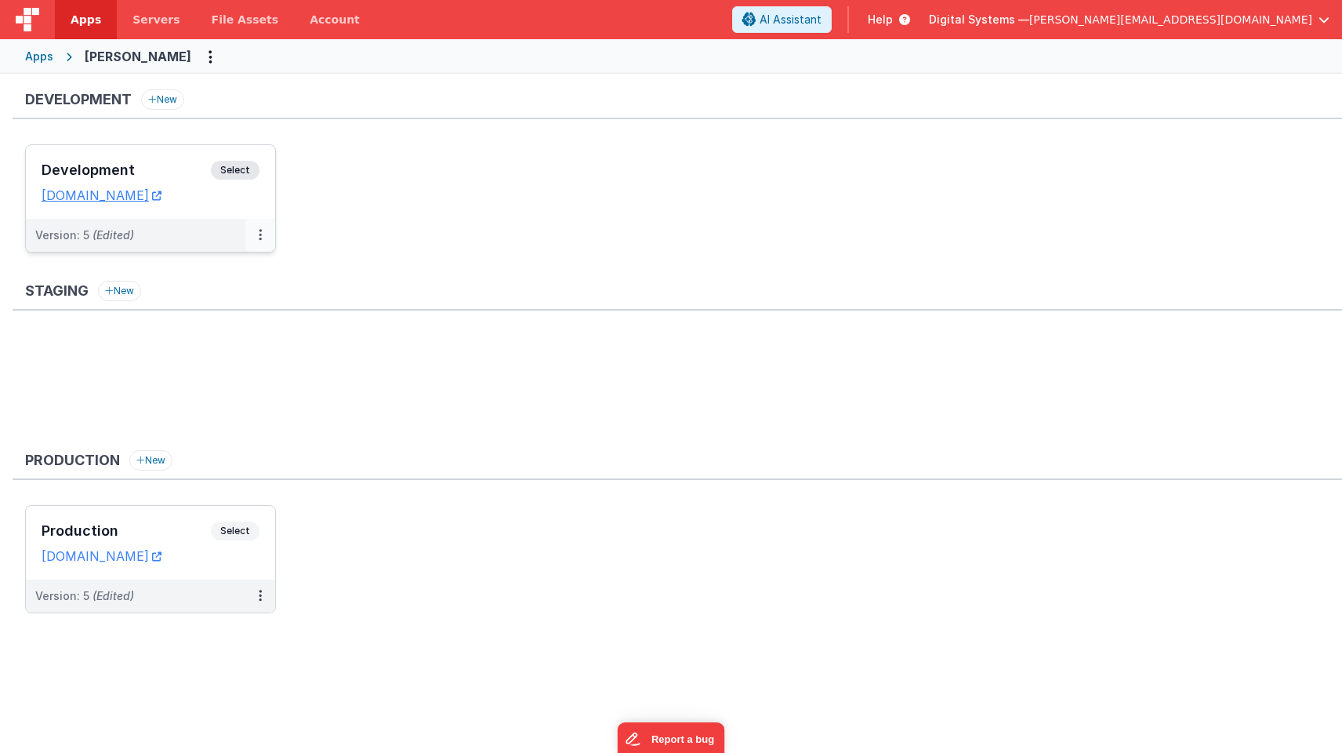
click at [261, 235] on icon at bounding box center [260, 234] width 3 height 1
click at [411, 275] on div at bounding box center [671, 376] width 1342 height 753
click at [240, 170] on span "Select" at bounding box center [235, 170] width 49 height 19
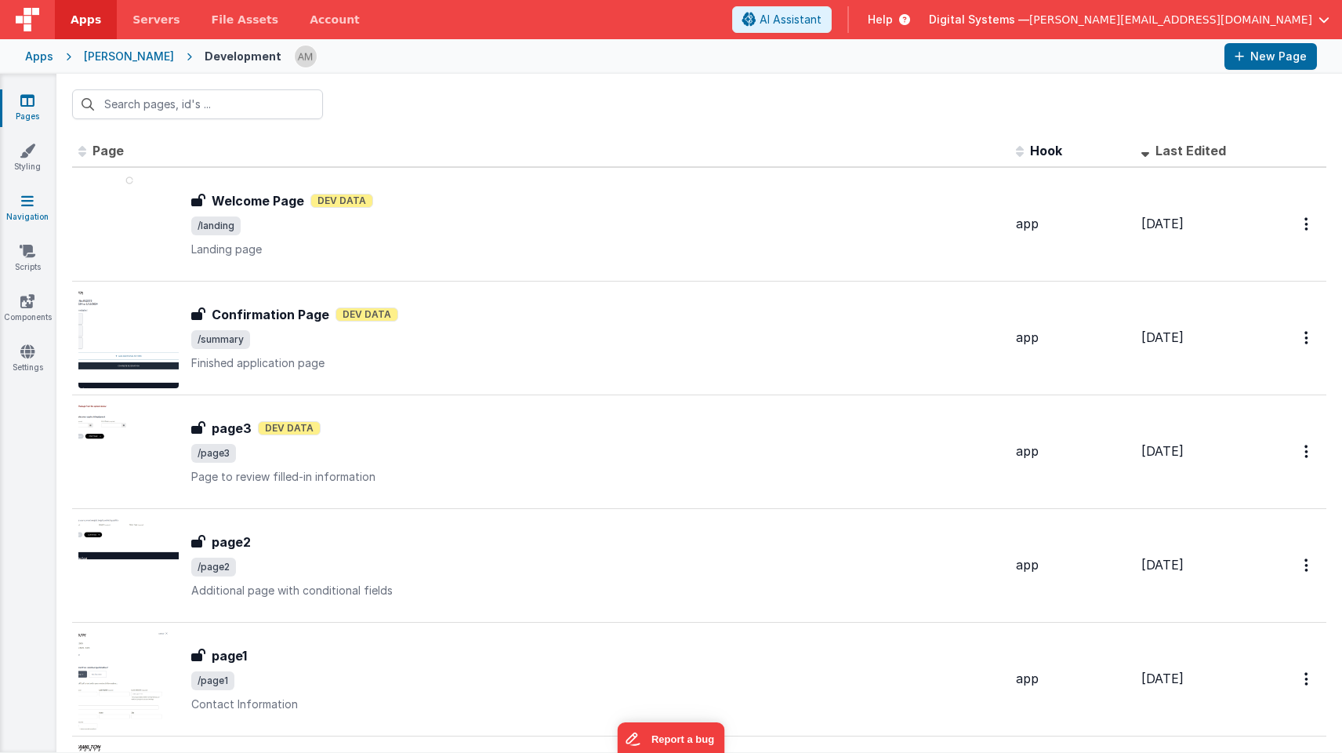
click at [27, 201] on icon at bounding box center [27, 201] width 13 height 16
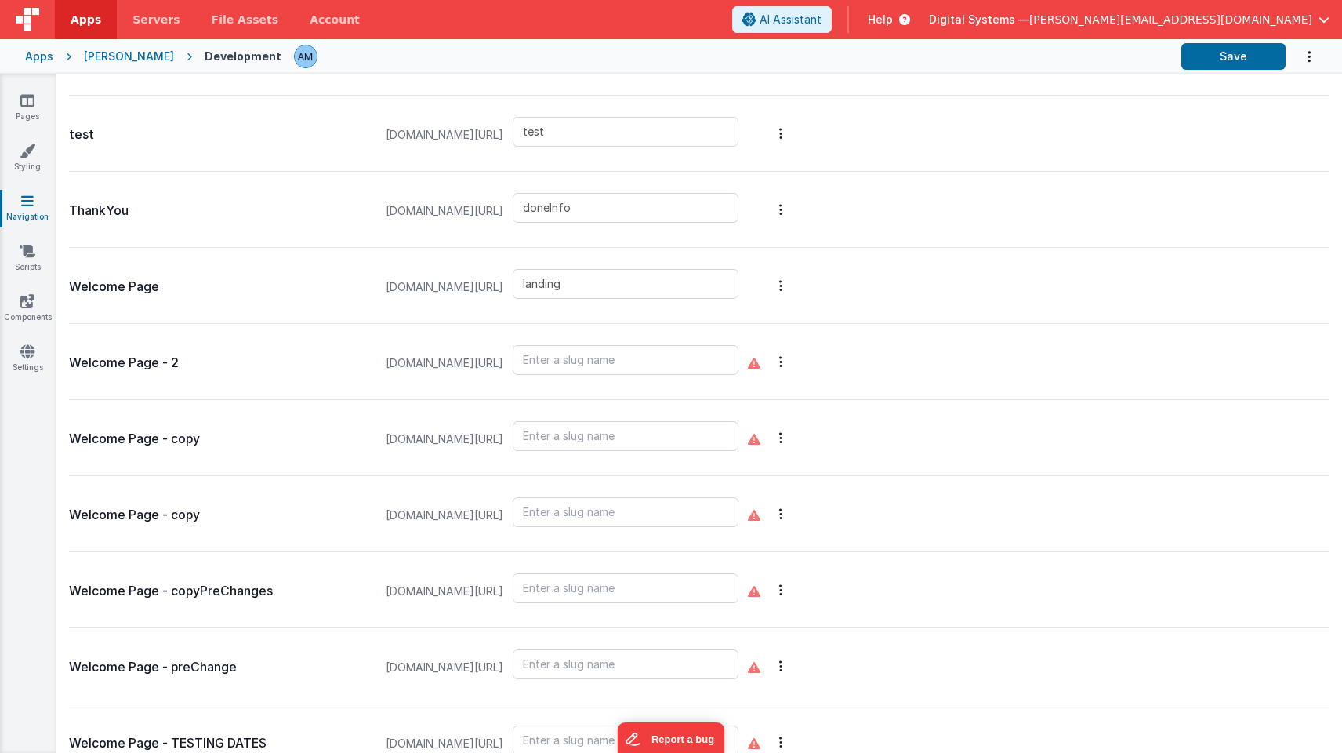
scroll to position [796, 0]
click at [637, 290] on input "landing" at bounding box center [626, 285] width 226 height 30
click at [792, 281] on button "Options" at bounding box center [781, 286] width 22 height 63
click at [715, 172] on link "Edit Page" at bounding box center [698, 173] width 136 height 28
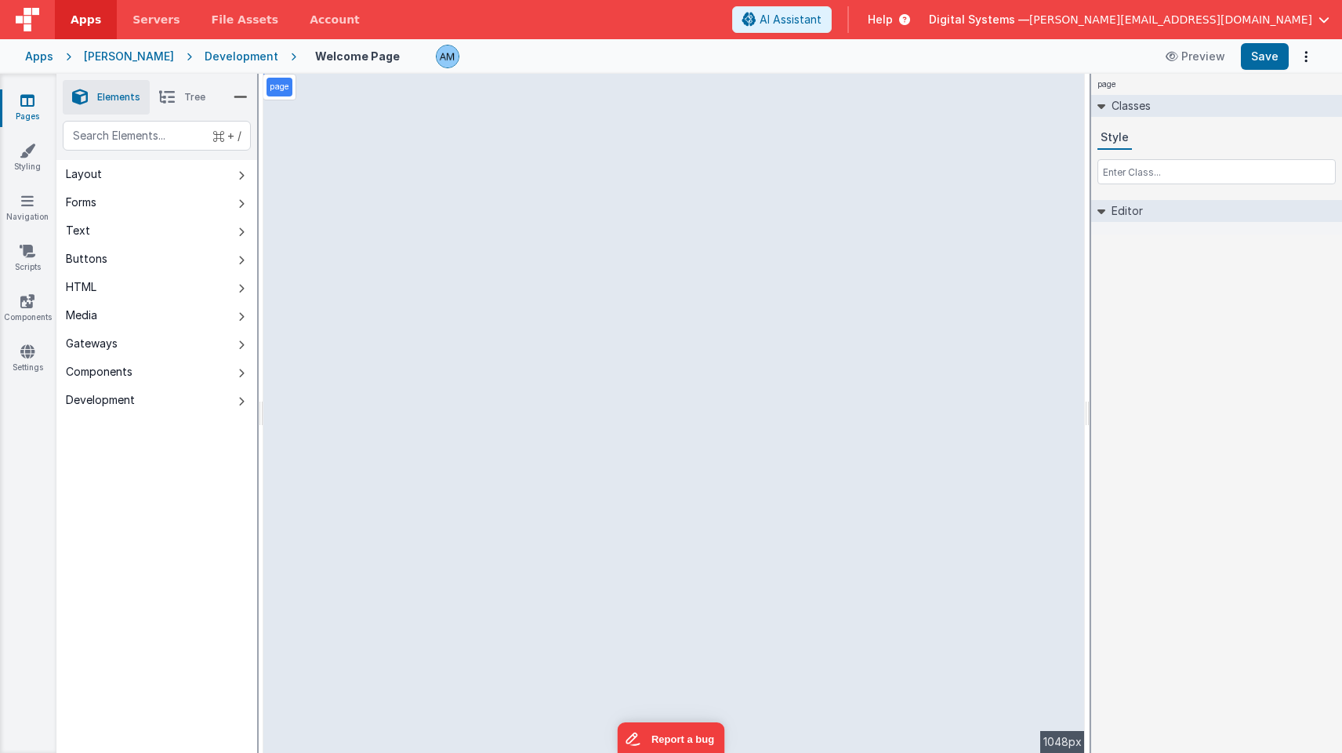
click at [205, 53] on div "Development" at bounding box center [242, 57] width 74 height 16
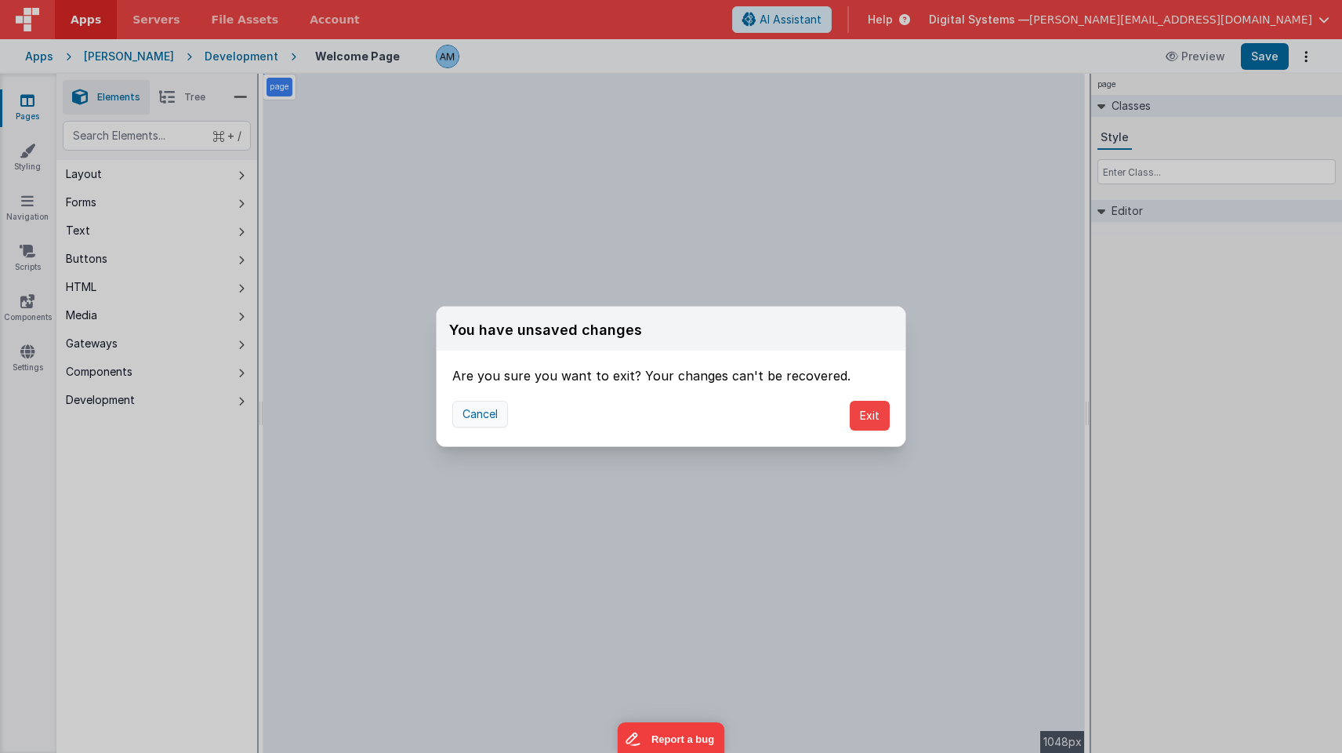
click at [484, 416] on button "Cancel" at bounding box center [480, 414] width 56 height 27
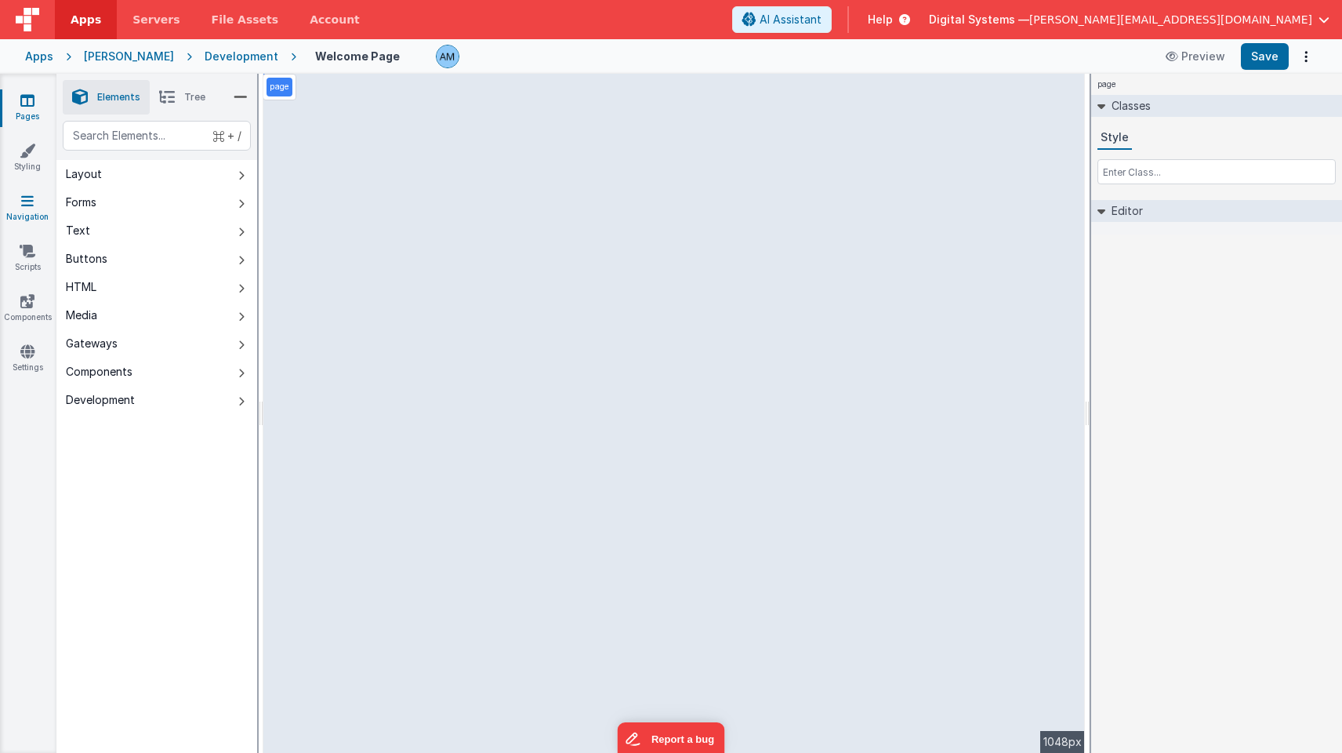
click at [17, 214] on link "Navigation" at bounding box center [27, 208] width 56 height 31
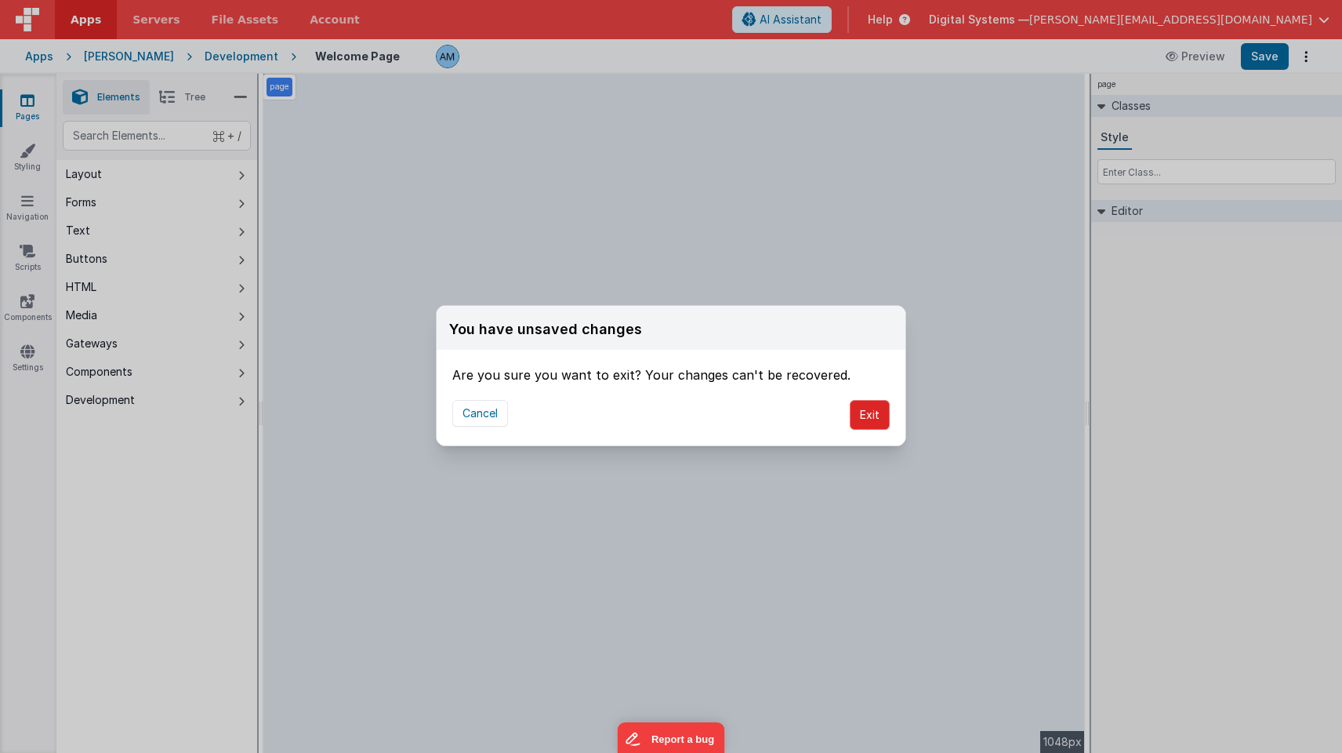
click at [872, 426] on button "Exit" at bounding box center [870, 415] width 40 height 30
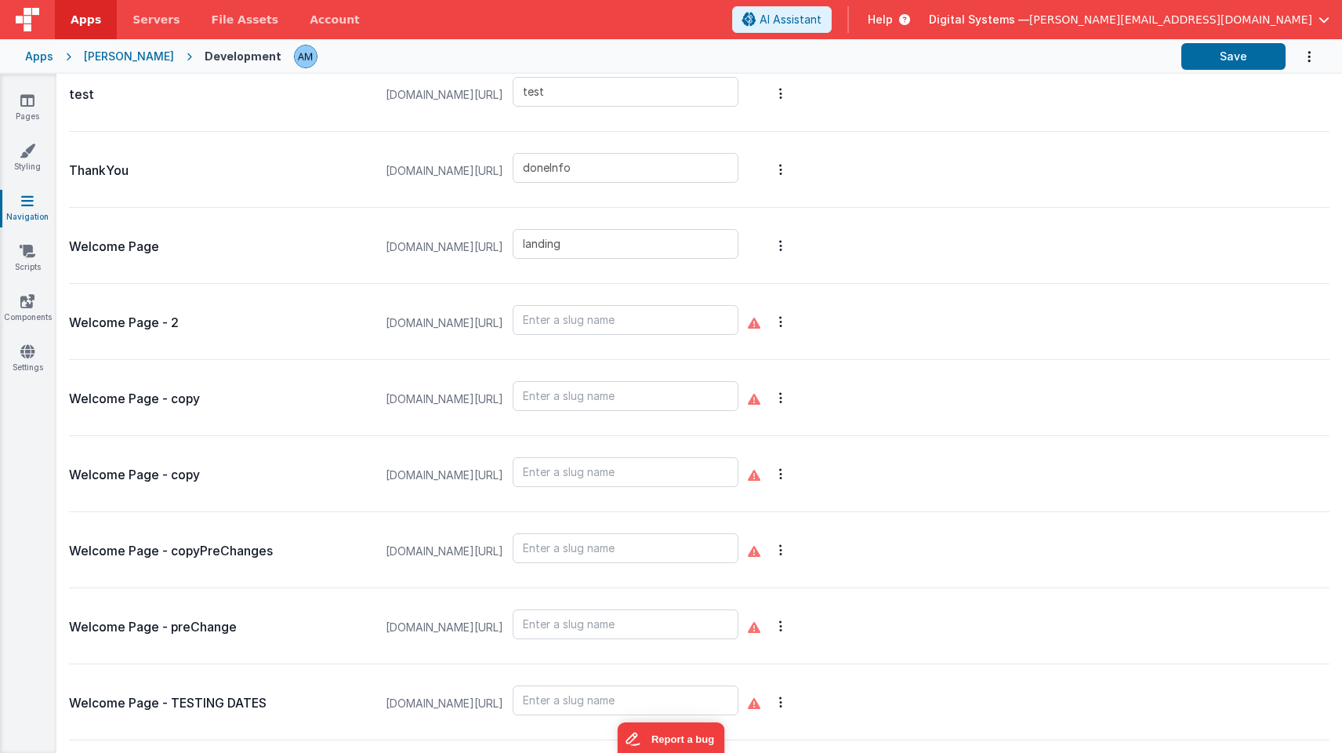
scroll to position [837, 0]
click at [586, 700] on input "text" at bounding box center [626, 700] width 226 height 30
type input "default"
click at [1082, 591] on div "Welcome Page - preChange [DOMAIN_NAME][URL]" at bounding box center [699, 626] width 1261 height 76
click at [1222, 55] on button "Save" at bounding box center [1234, 56] width 104 height 27
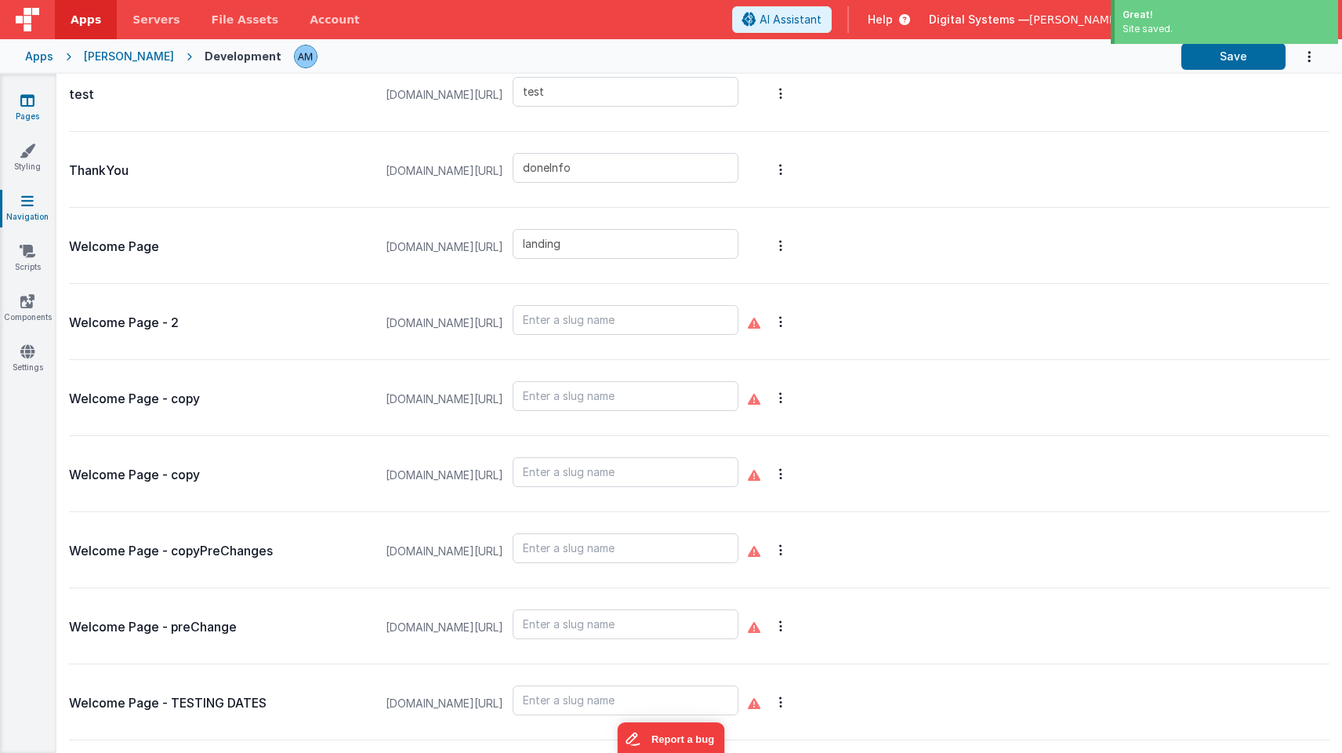
click at [29, 98] on icon at bounding box center [27, 101] width 14 height 16
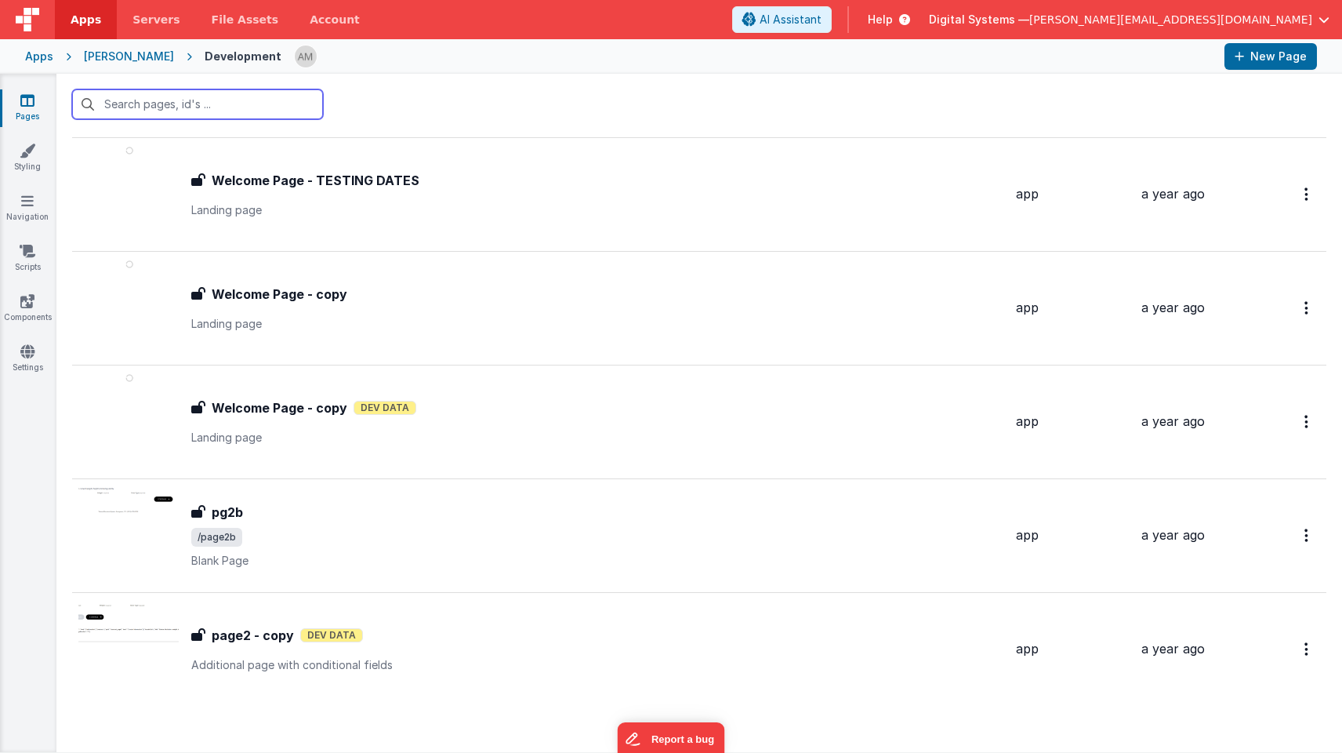
scroll to position [1508, 0]
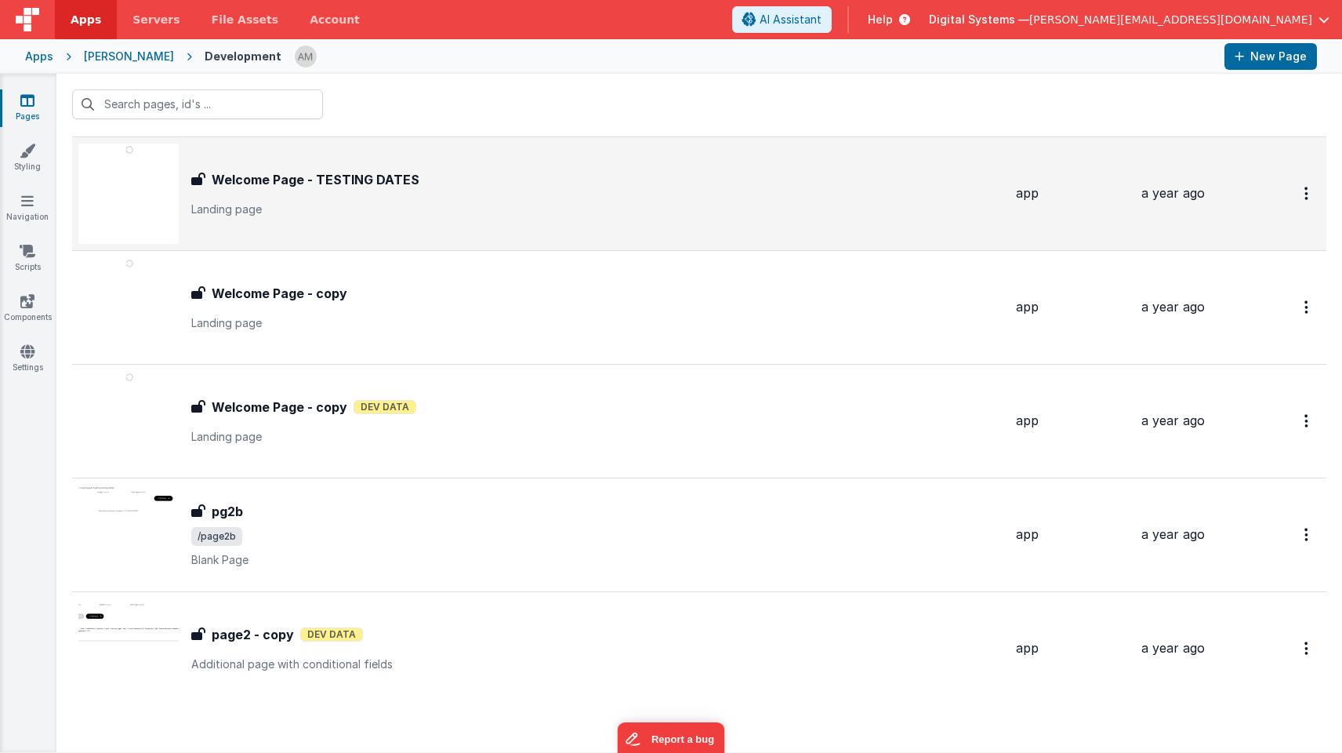
click at [352, 191] on div "Welcome Page - TESTING DATES Welcome Page - TESTING DATES Landing page" at bounding box center [597, 193] width 812 height 47
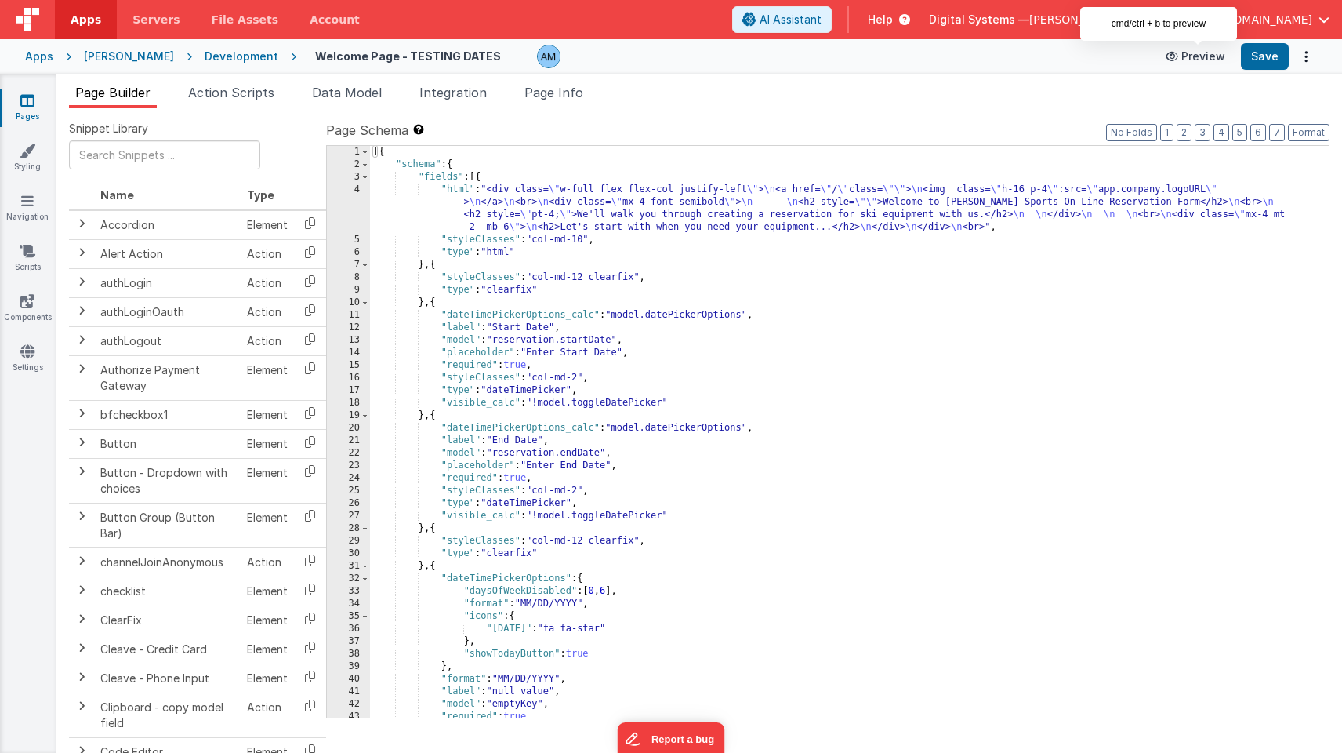
click at [1198, 56] on button "Preview" at bounding box center [1195, 56] width 78 height 25
click at [32, 216] on link "Navigation" at bounding box center [27, 208] width 56 height 31
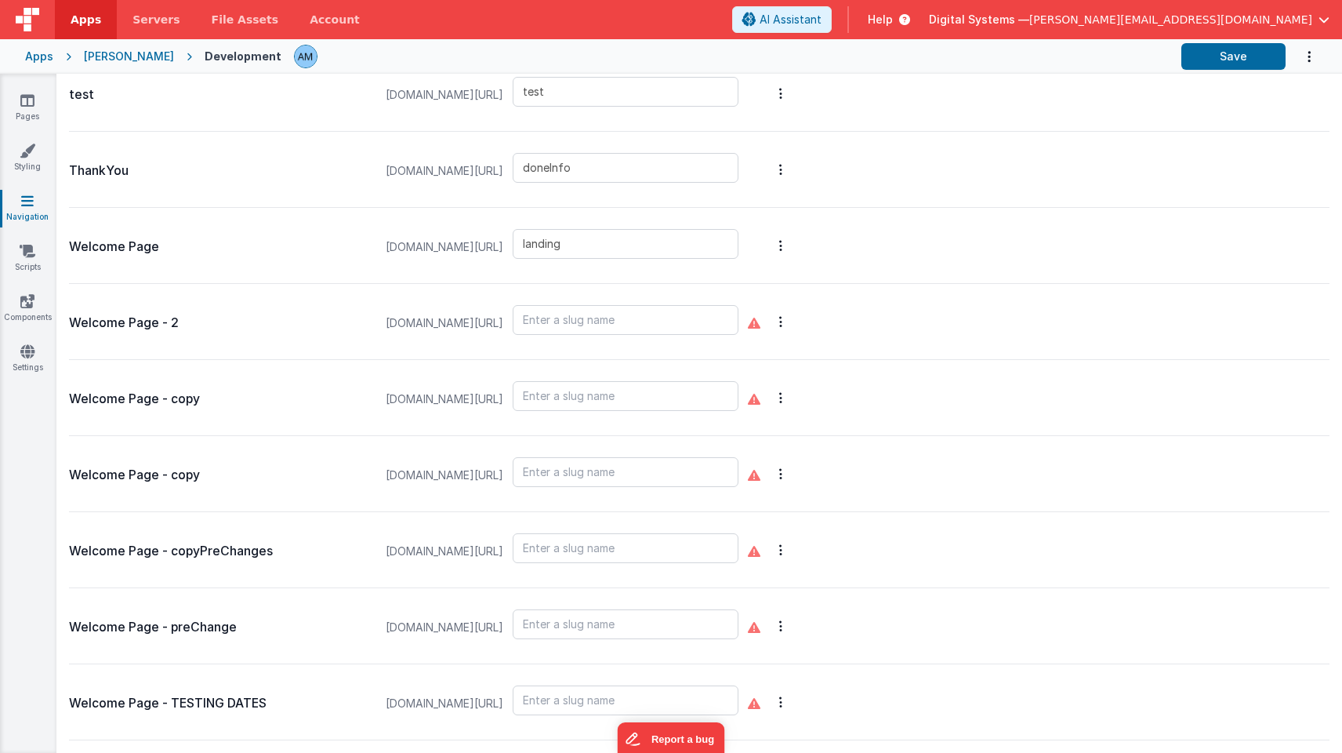
scroll to position [837, 0]
click at [168, 474] on p "Welcome Page - copy" at bounding box center [219, 475] width 301 height 22
click at [761, 708] on icon at bounding box center [754, 703] width 13 height 13
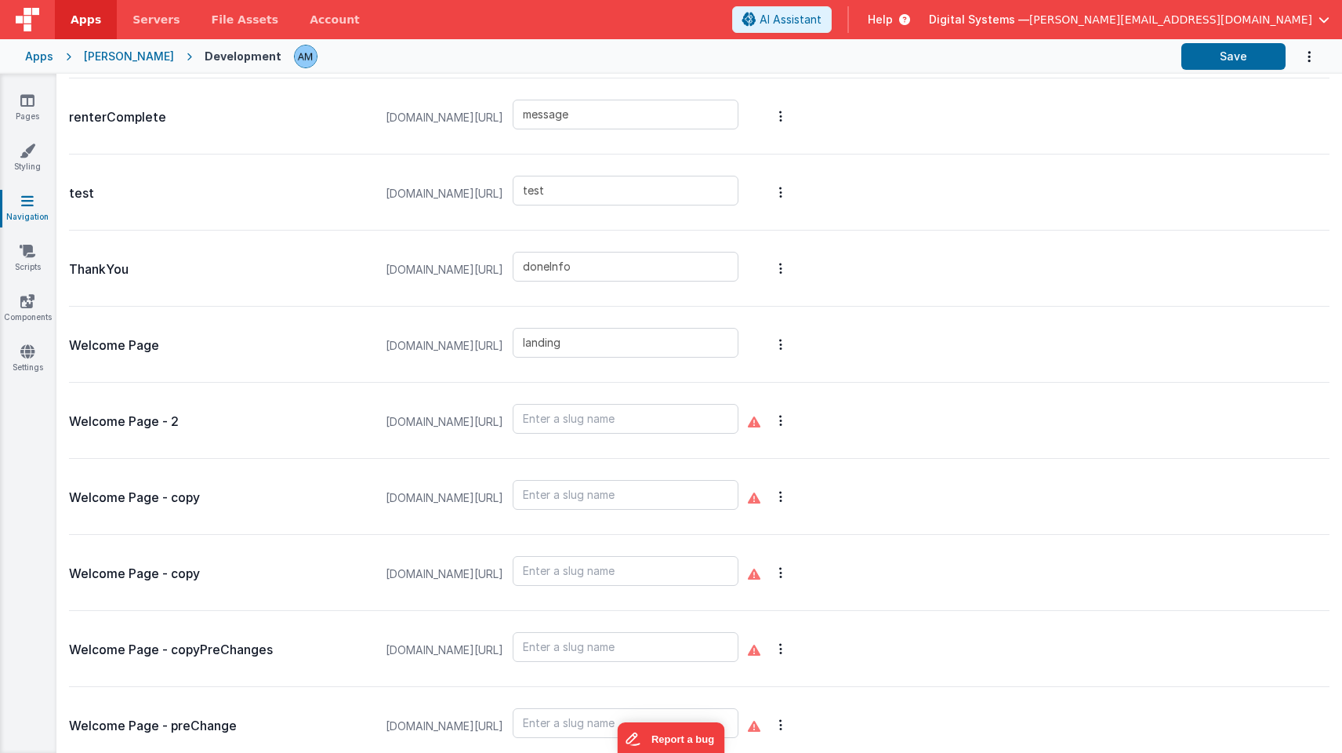
scroll to position [736, 0]
click at [637, 347] on input "landing" at bounding box center [626, 344] width 226 height 30
click at [782, 350] on icon "Options" at bounding box center [780, 345] width 3 height 13
click at [542, 357] on button at bounding box center [671, 376] width 1342 height 753
click at [182, 344] on p "Welcome Page" at bounding box center [219, 347] width 301 height 22
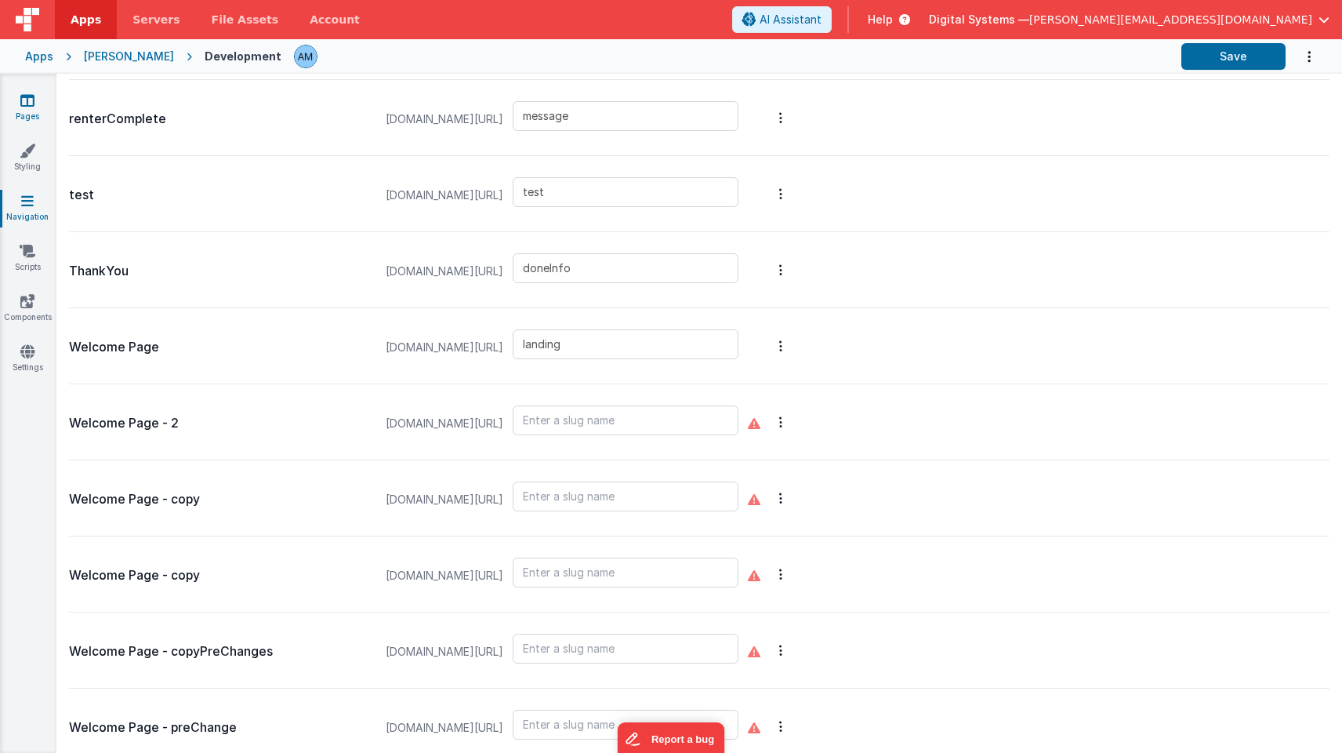
click at [33, 102] on icon at bounding box center [27, 101] width 14 height 16
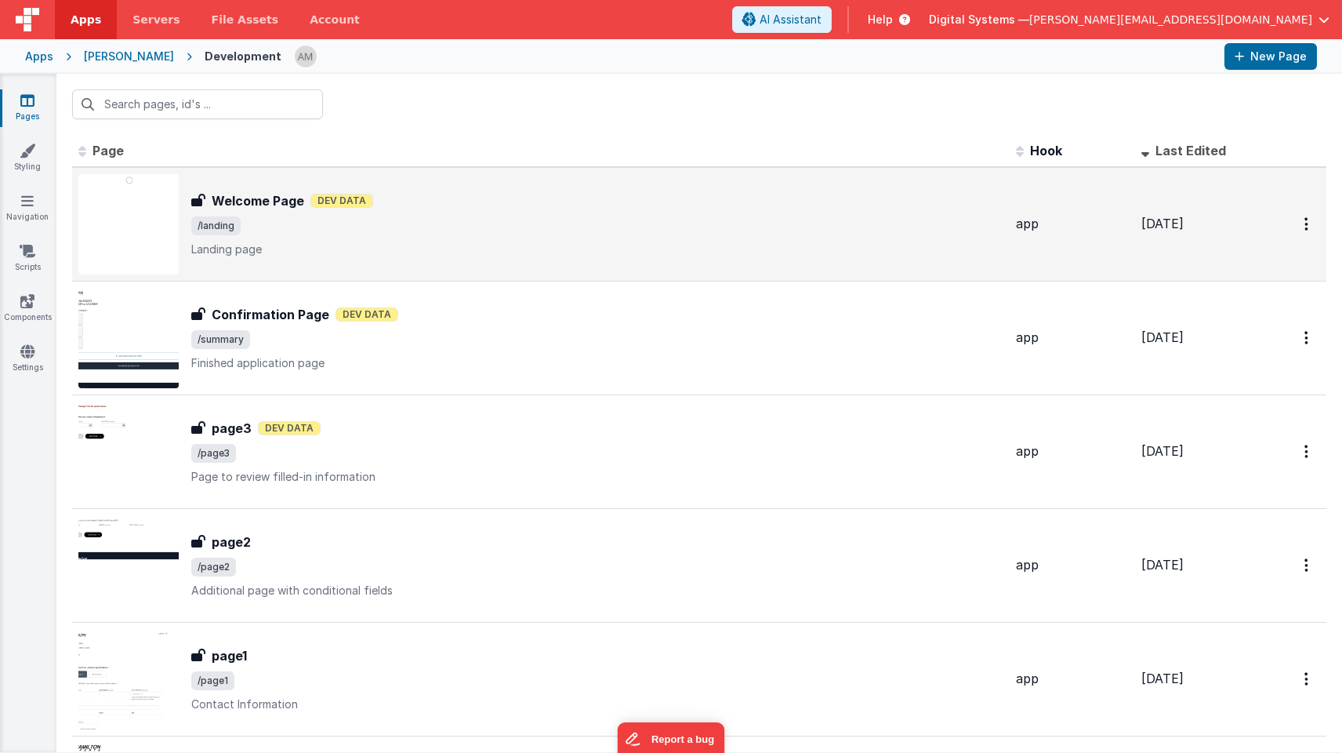
click at [332, 265] on div "Welcome Page Welcome Page Dev Data /landing Landing page" at bounding box center [540, 224] width 925 height 100
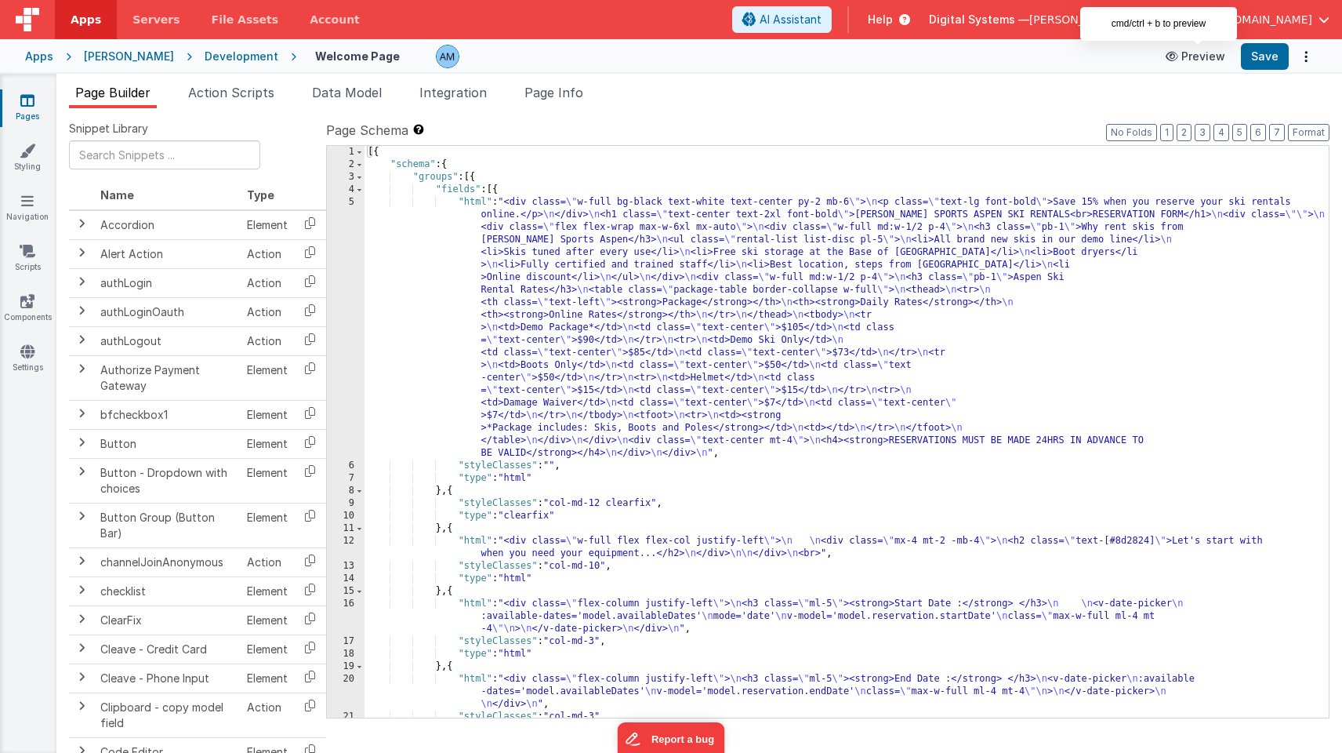
click at [1208, 51] on button "Preview" at bounding box center [1195, 56] width 78 height 25
click at [208, 52] on div "Development" at bounding box center [242, 57] width 74 height 16
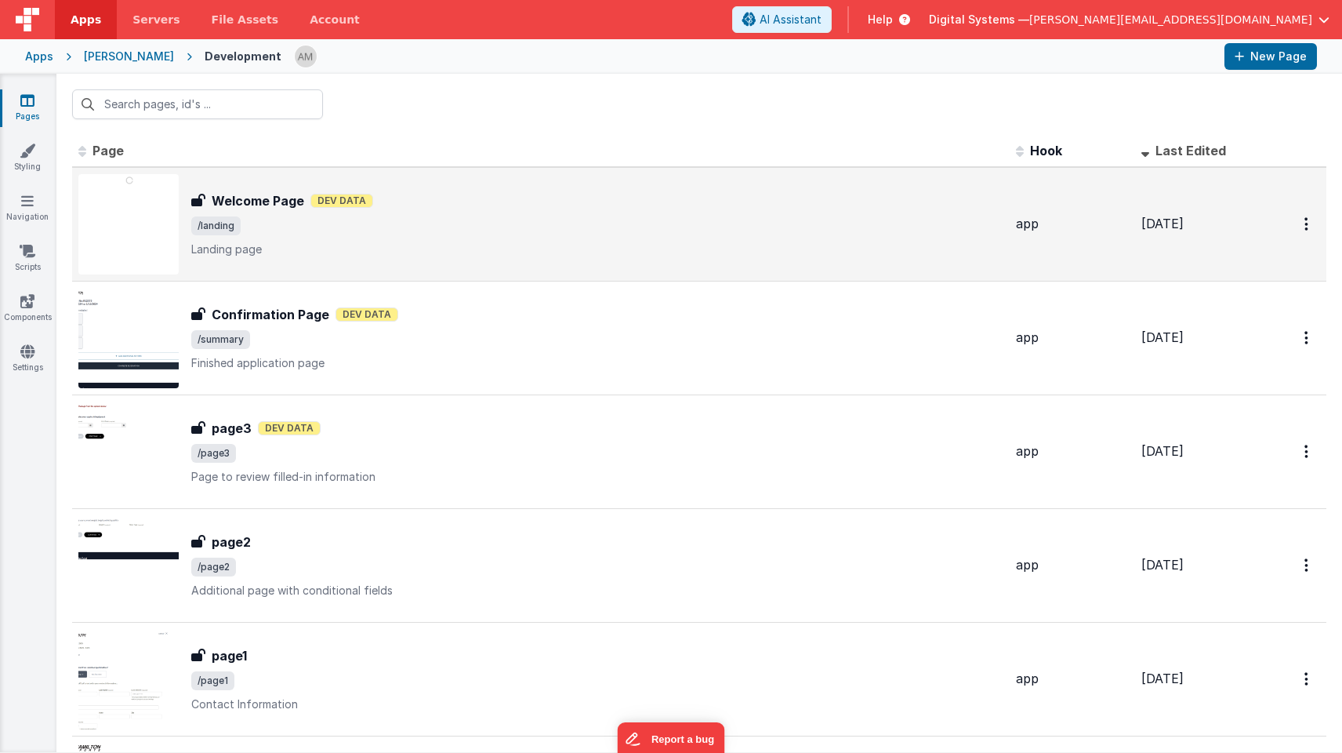
click at [354, 238] on div "Welcome Page Welcome Page Dev Data /landing Landing page" at bounding box center [597, 224] width 812 height 66
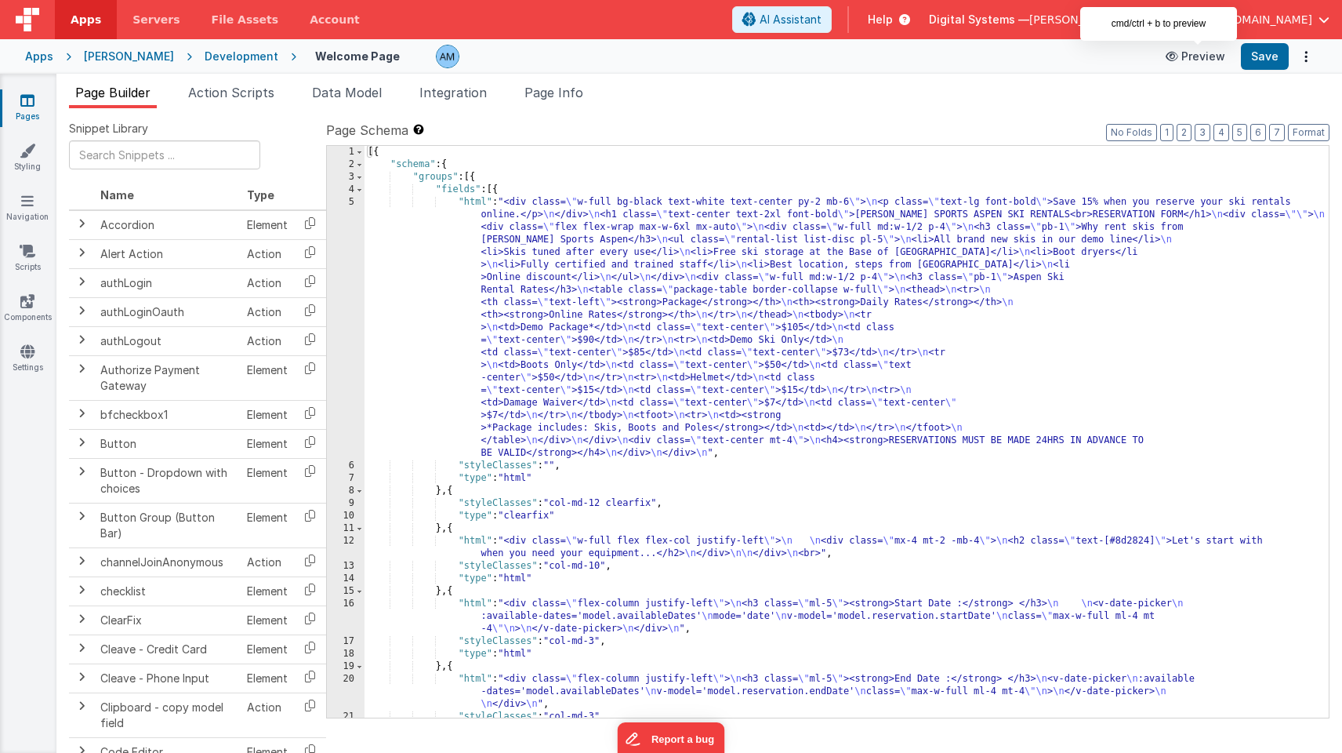
click at [1211, 54] on button "Preview" at bounding box center [1195, 56] width 78 height 25
click at [205, 55] on div "Development" at bounding box center [242, 57] width 74 height 16
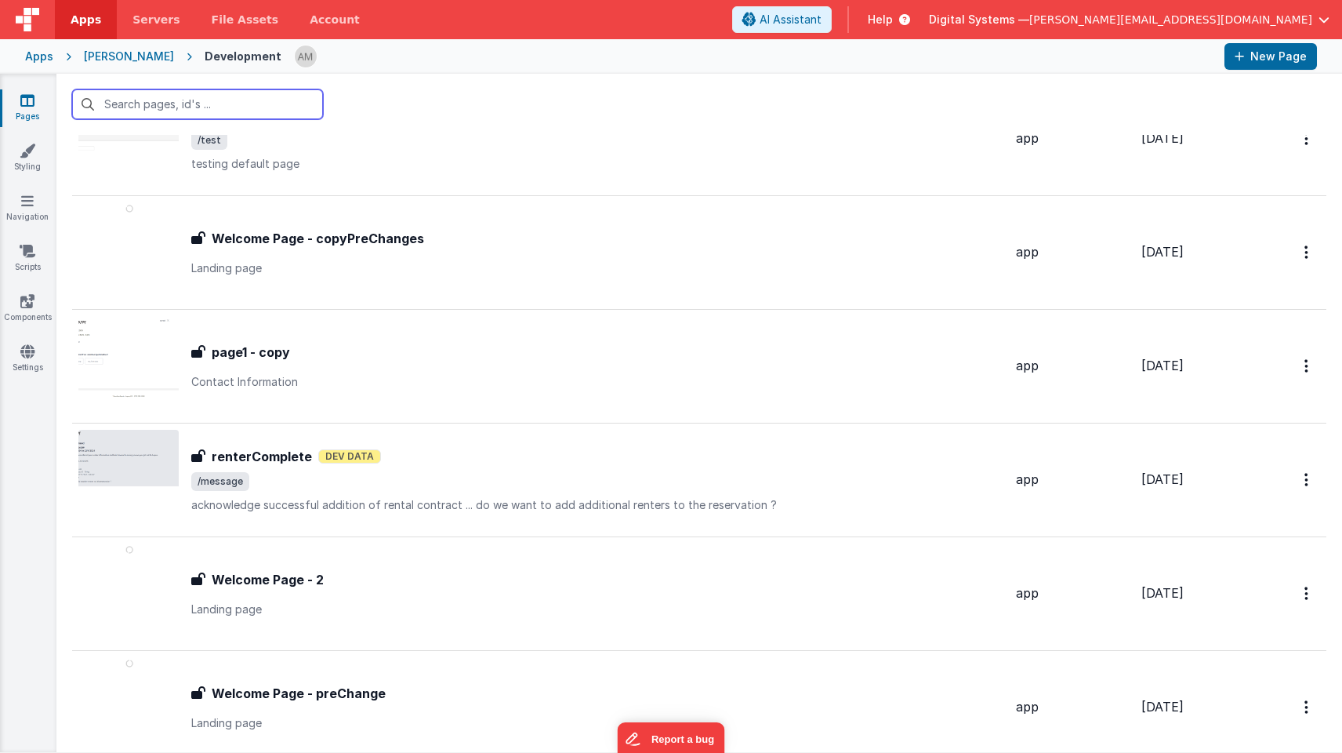
scroll to position [777, 0]
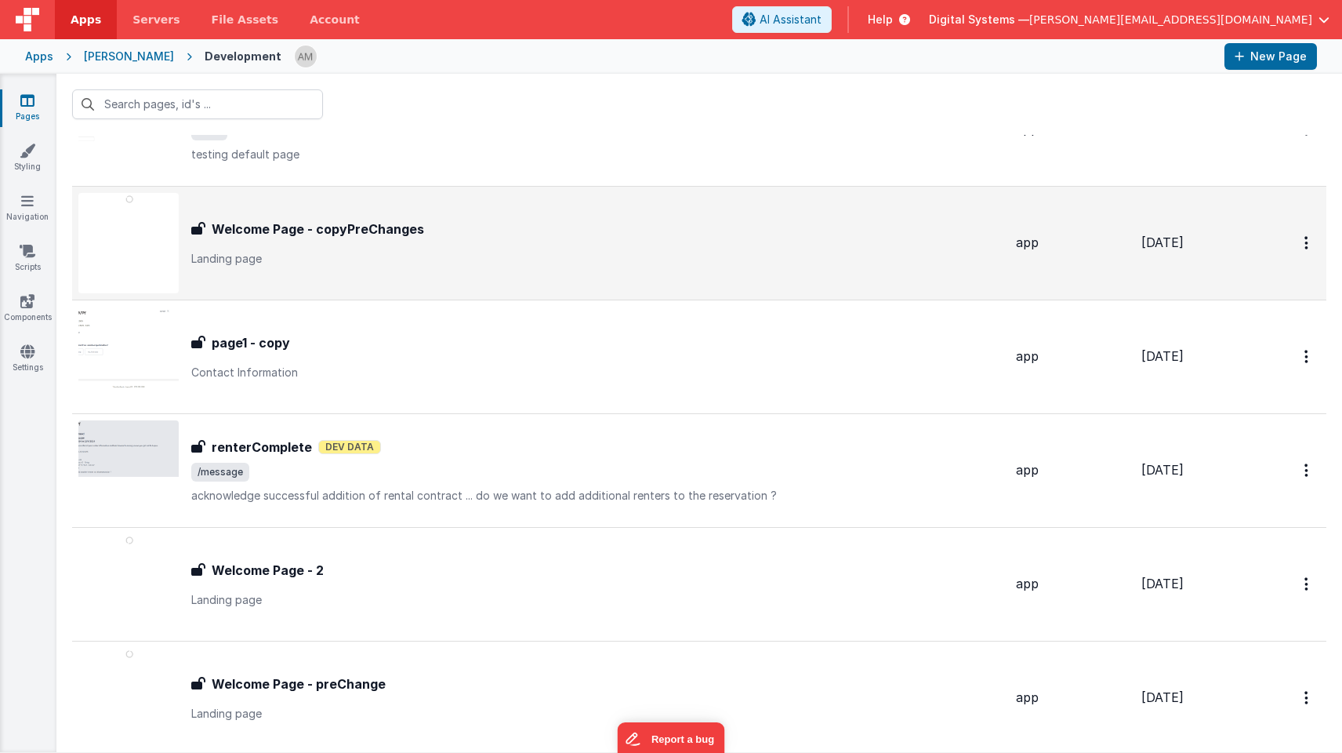
click at [383, 239] on div "Welcome Page - copyPreChanges Welcome Page - copyPreChanges Landing page" at bounding box center [597, 243] width 812 height 47
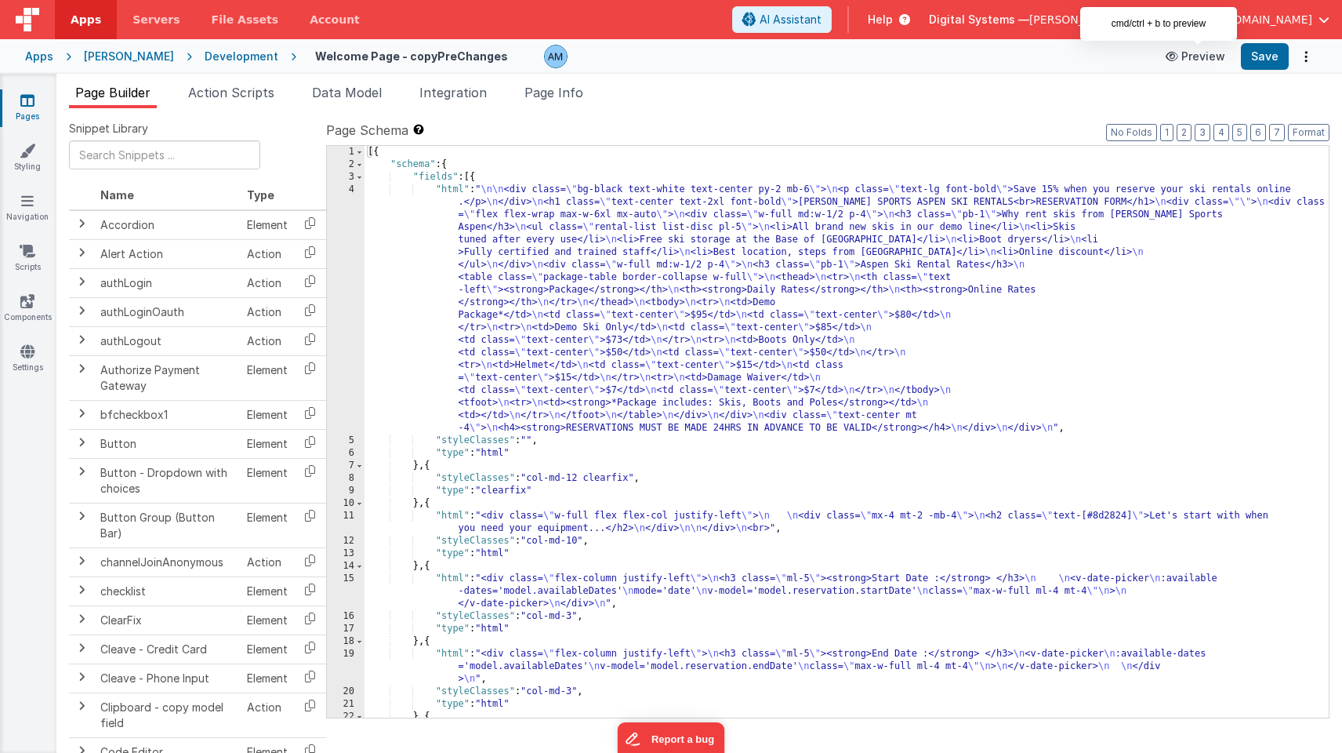
click at [1202, 60] on button "Preview" at bounding box center [1195, 56] width 78 height 25
click at [205, 52] on div "Development" at bounding box center [242, 57] width 74 height 16
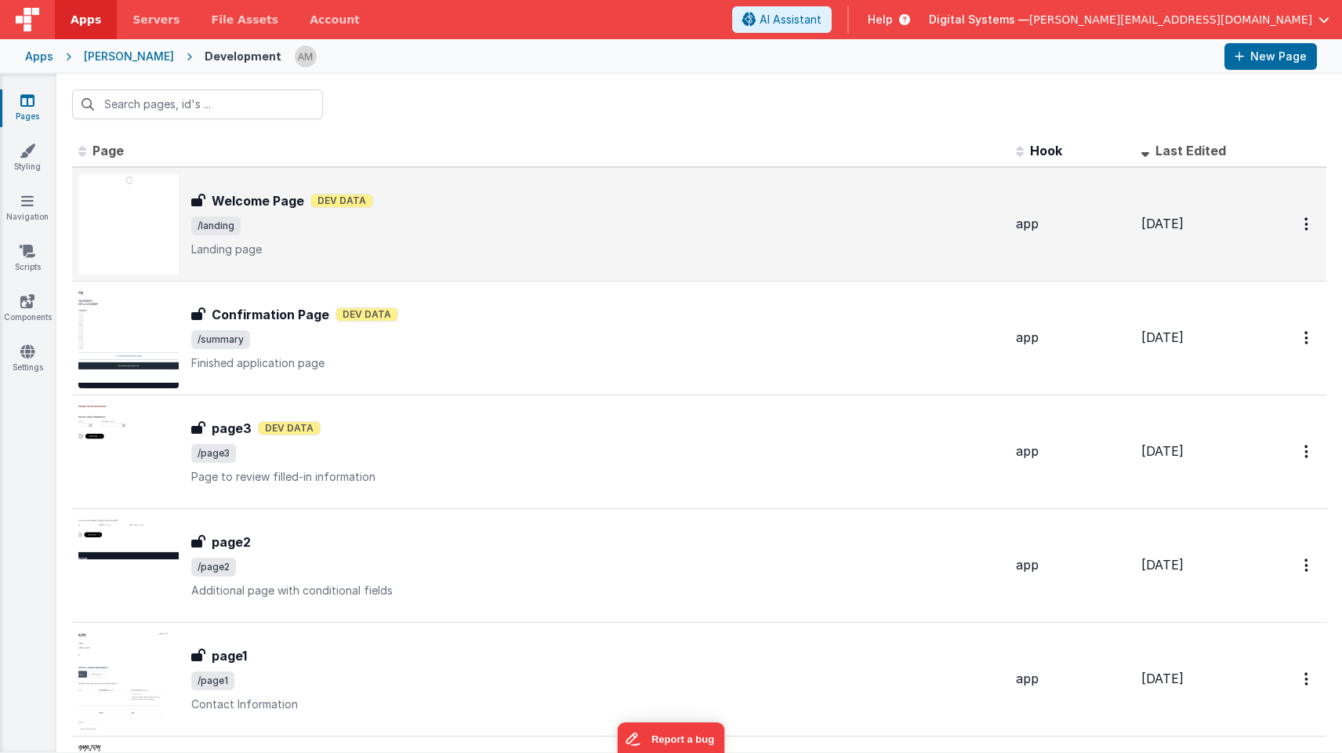
click at [278, 217] on span "/landing" at bounding box center [597, 225] width 812 height 19
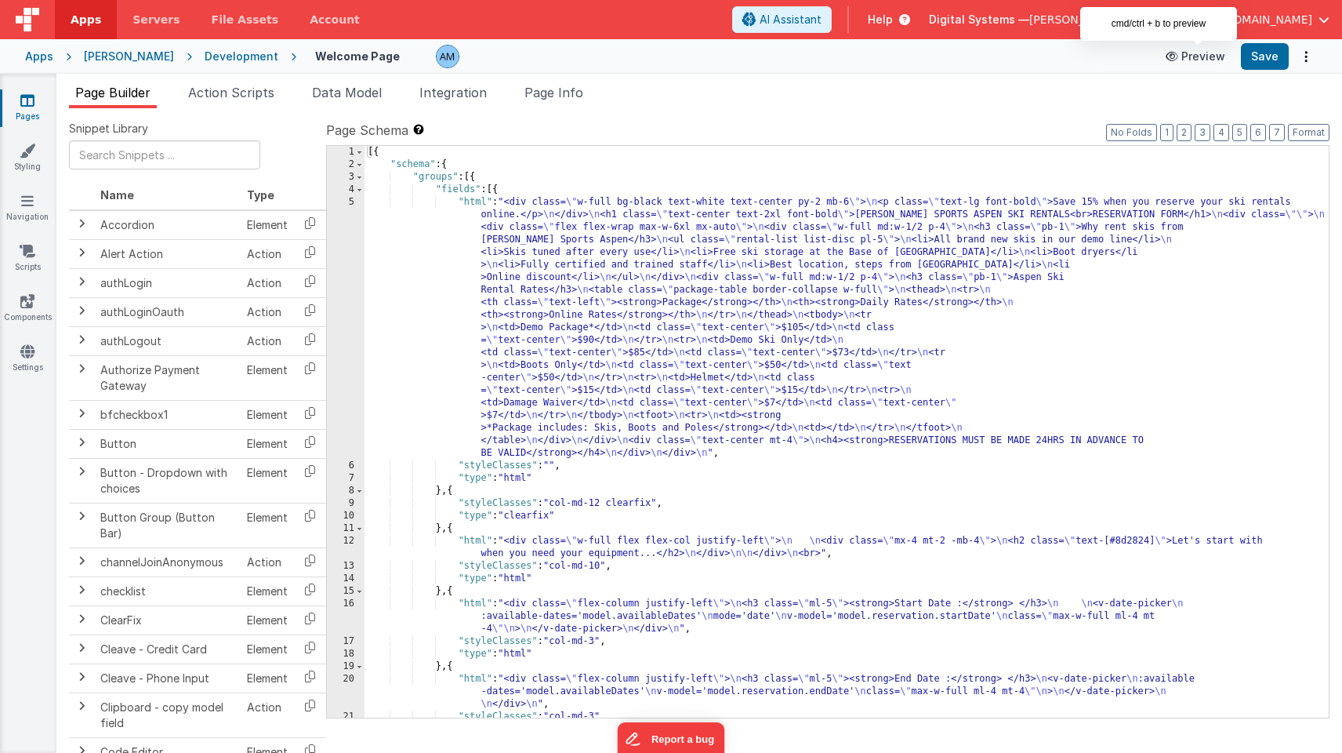
click at [1194, 49] on button "Preview" at bounding box center [1195, 56] width 78 height 25
click at [1316, 20] on button "Digital Systems — [PERSON_NAME][EMAIL_ADDRESS][DOMAIN_NAME]" at bounding box center [1129, 20] width 401 height 16
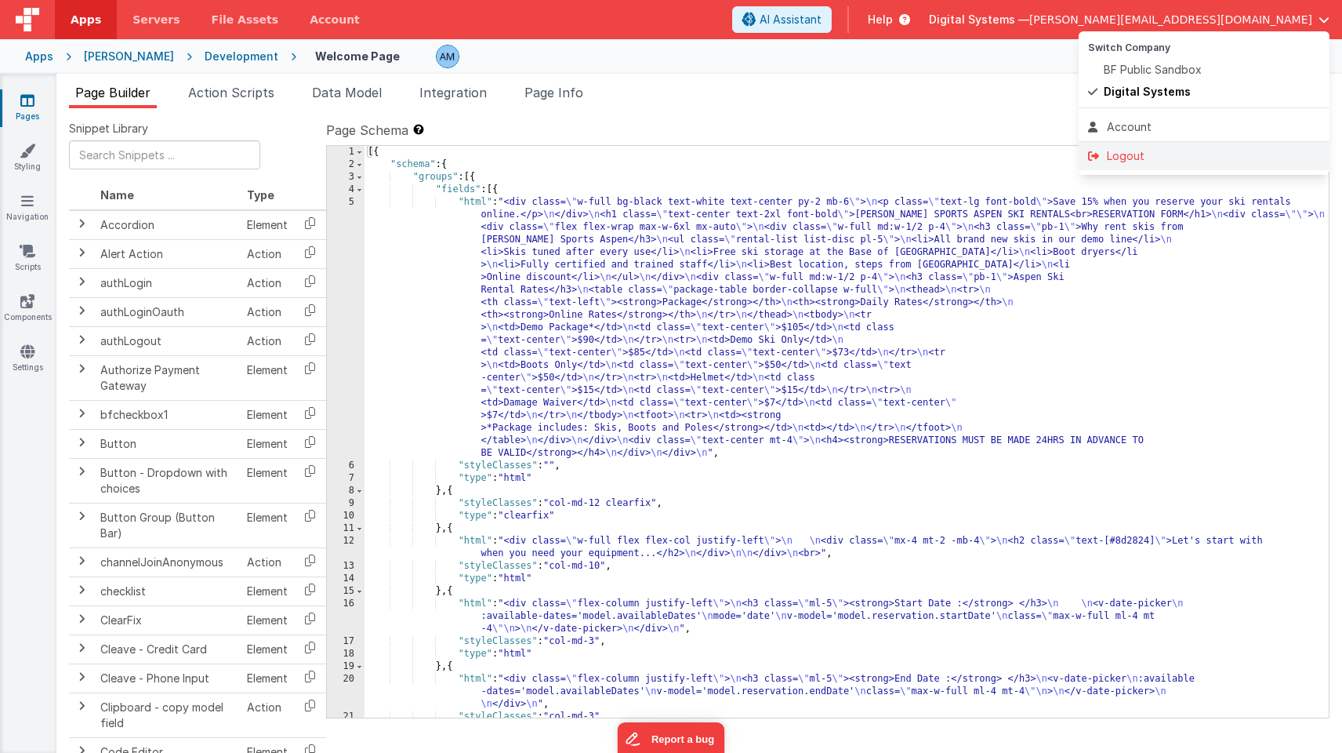
click at [1159, 154] on div "Logout" at bounding box center [1204, 156] width 232 height 16
